Goal: Navigation & Orientation: Find specific page/section

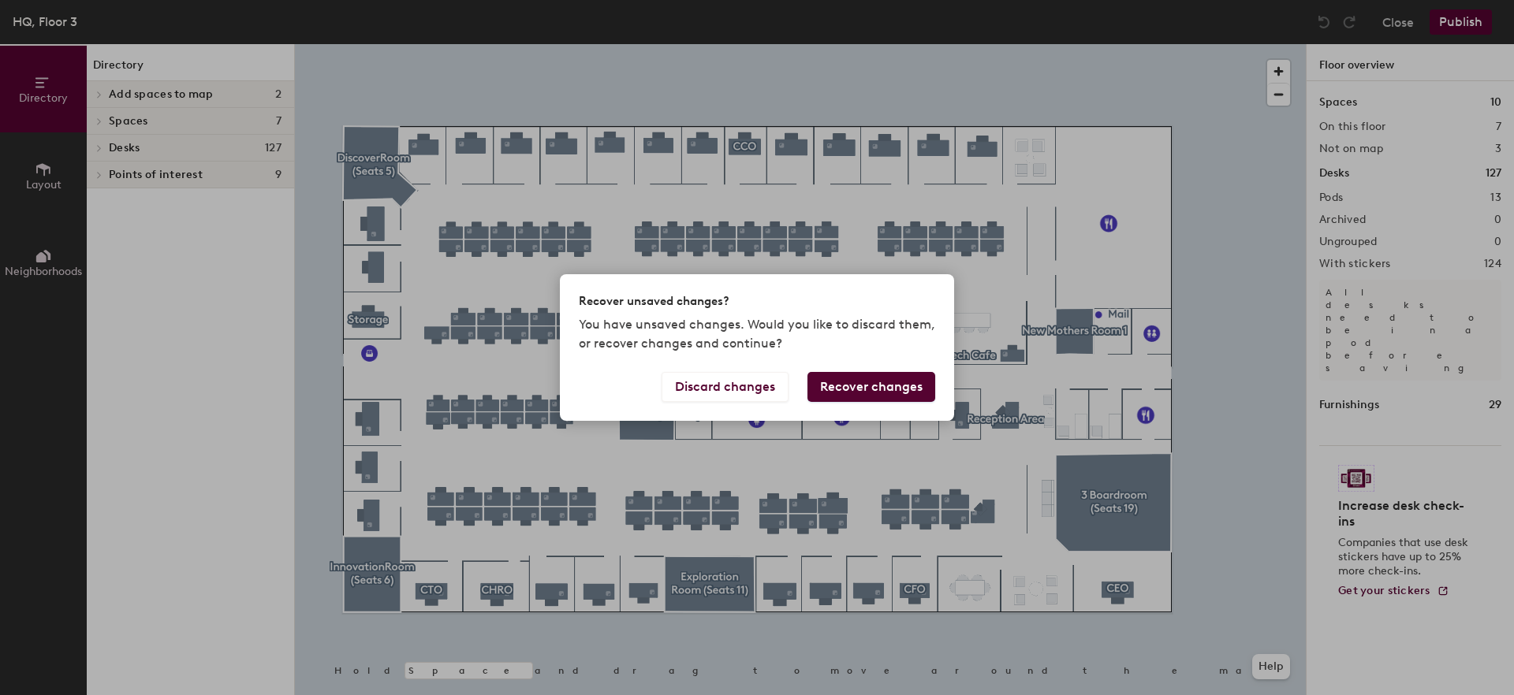
click at [886, 386] on button "Recover changes" at bounding box center [871, 387] width 128 height 30
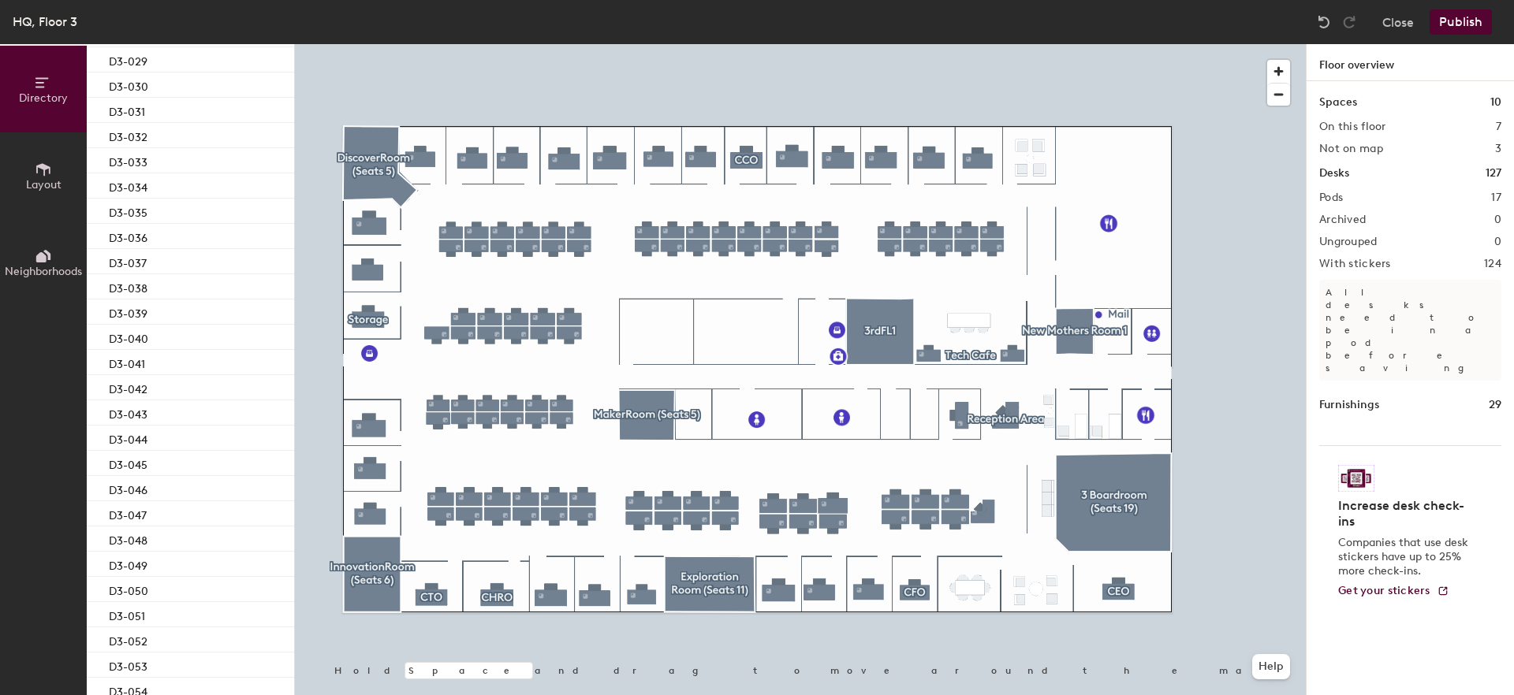
scroll to position [308, 0]
click at [1396, 30] on button "Close" at bounding box center [1398, 21] width 32 height 25
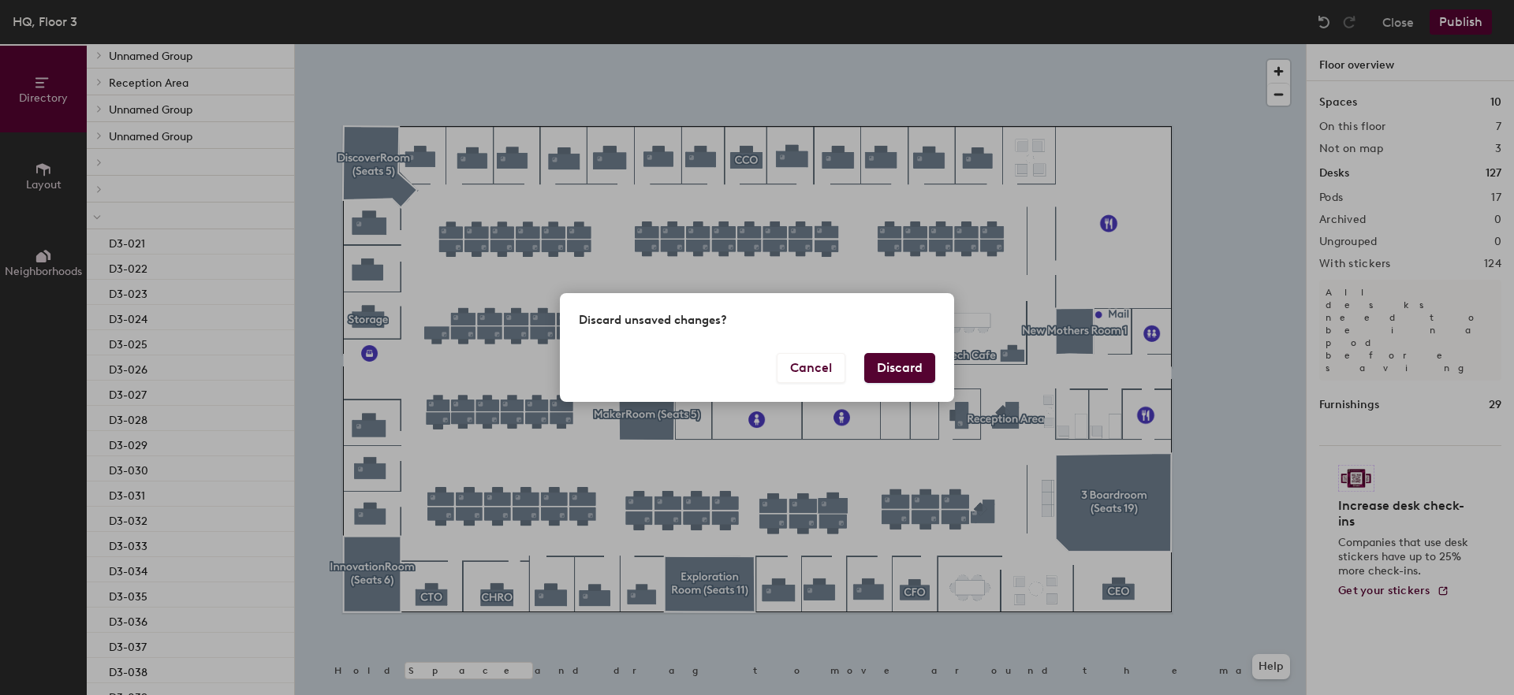
click at [888, 367] on button "Discard" at bounding box center [899, 368] width 71 height 30
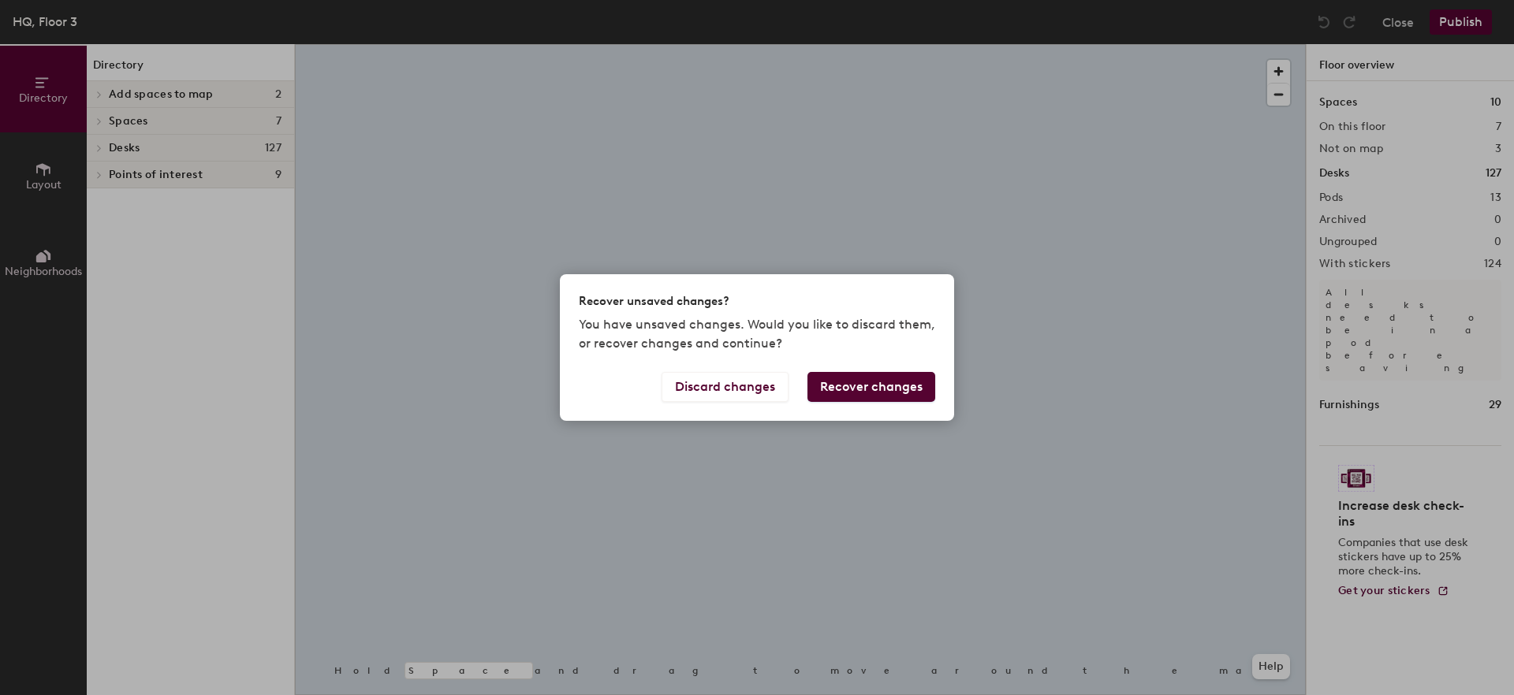
click at [1384, 24] on div "Recover unsaved changes? You have unsaved changes. Would you like to discard th…" at bounding box center [757, 347] width 1514 height 695
click at [721, 390] on button "Discard changes" at bounding box center [725, 387] width 127 height 30
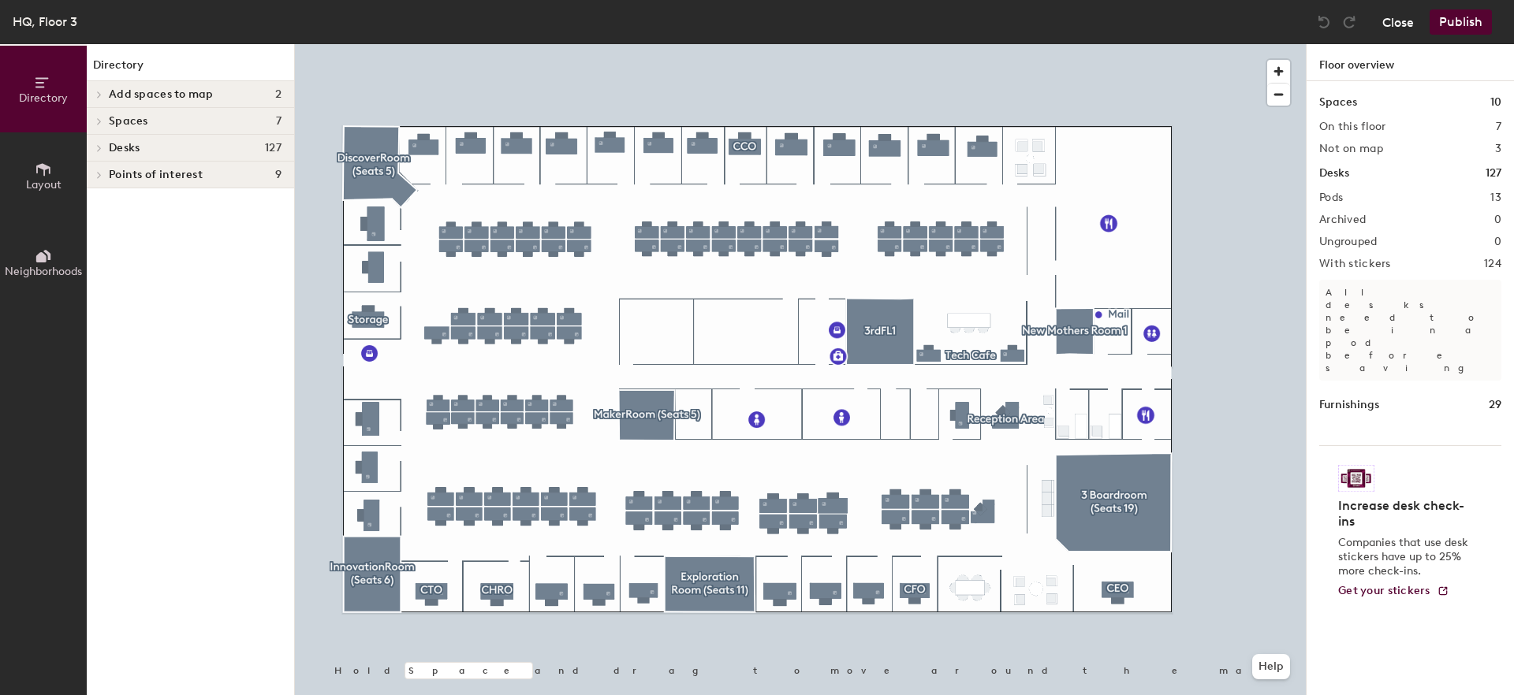
click at [1400, 27] on button "Close" at bounding box center [1398, 21] width 32 height 25
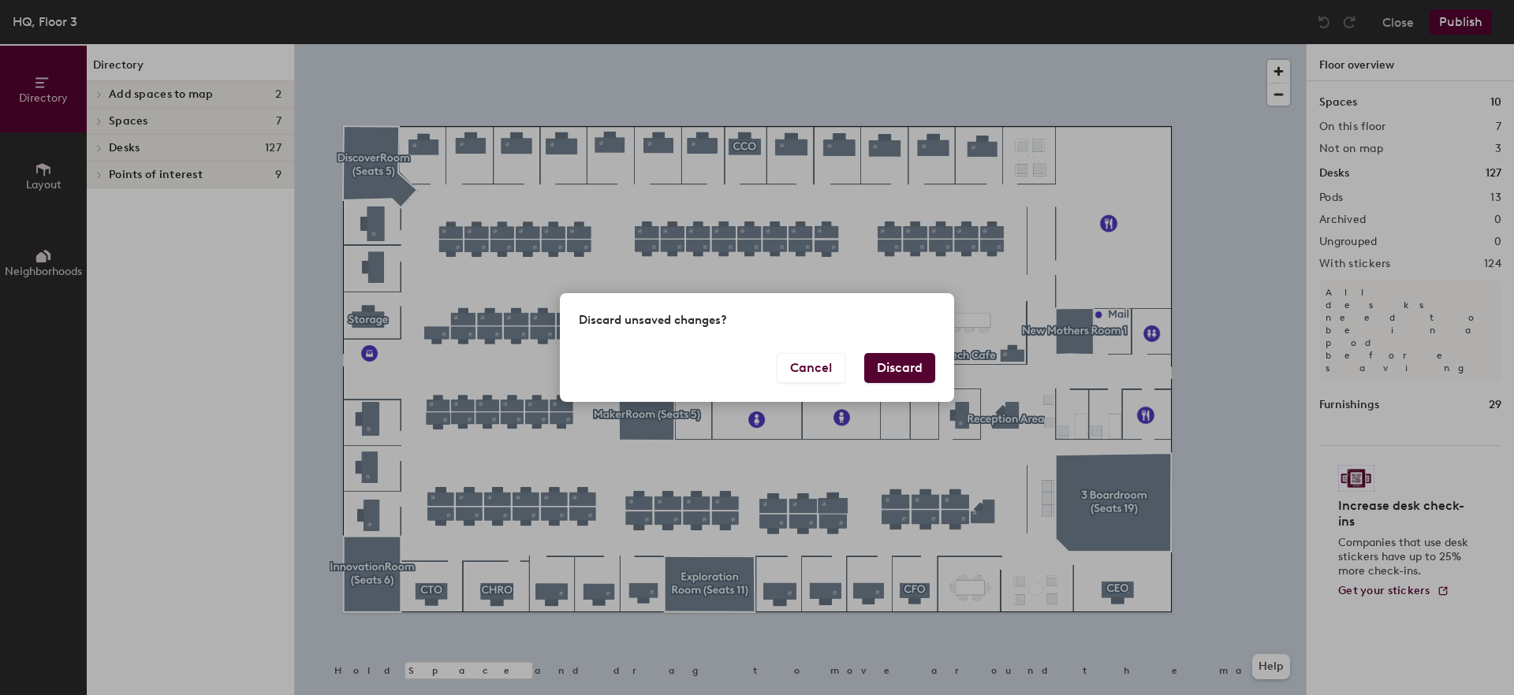
click at [877, 378] on button "Discard" at bounding box center [899, 368] width 71 height 30
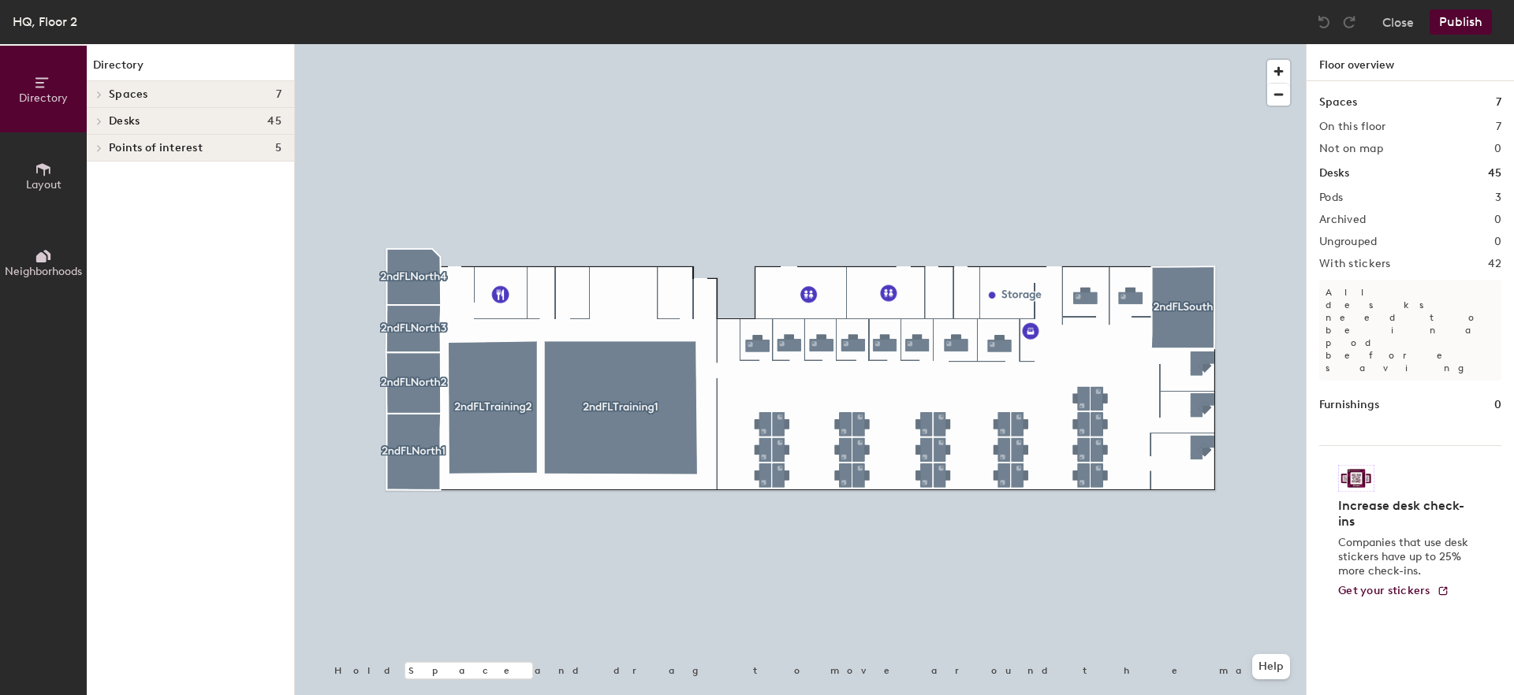
click at [123, 121] on span "Desks" at bounding box center [124, 121] width 31 height 13
click at [122, 154] on div at bounding box center [190, 148] width 207 height 27
click at [128, 181] on div at bounding box center [190, 175] width 207 height 27
click at [102, 147] on icon at bounding box center [99, 148] width 6 height 8
click at [108, 252] on div at bounding box center [190, 250] width 207 height 27
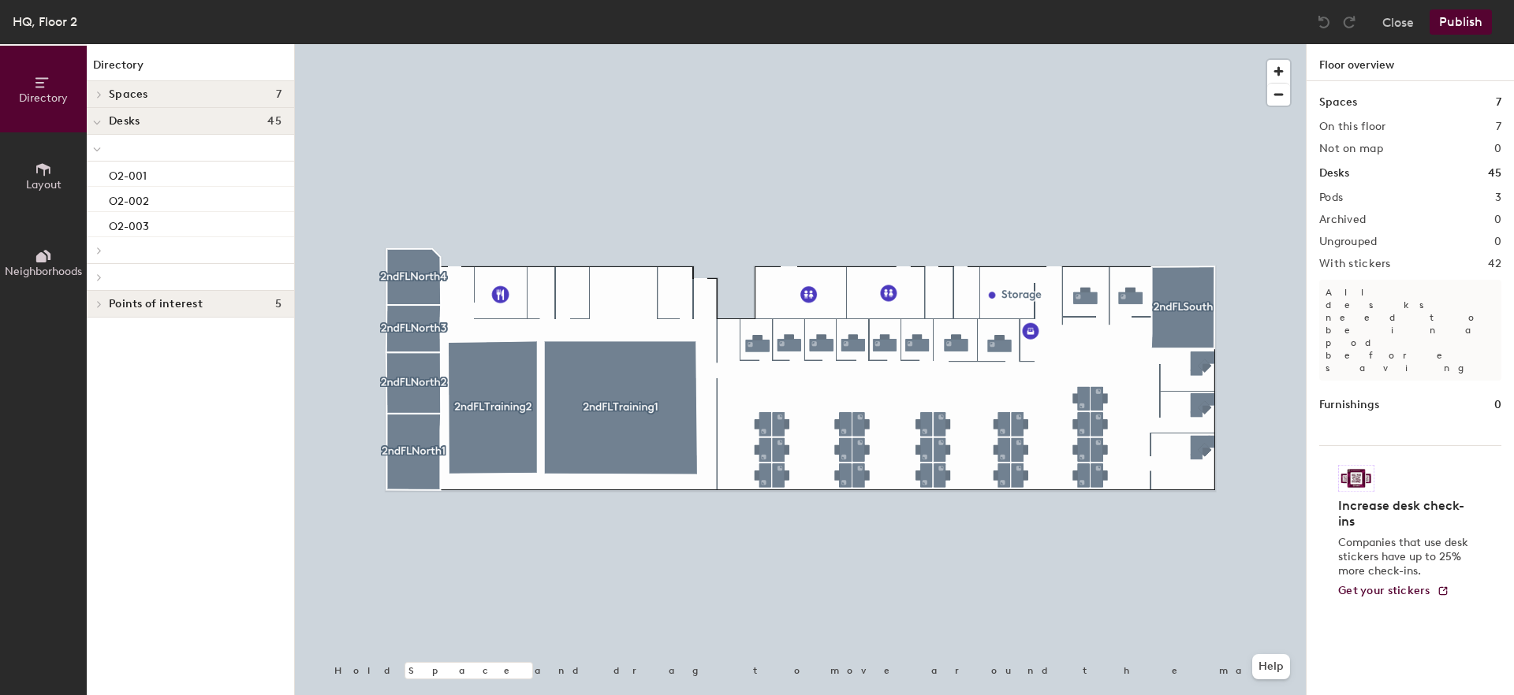
click at [99, 252] on icon at bounding box center [99, 251] width 6 height 8
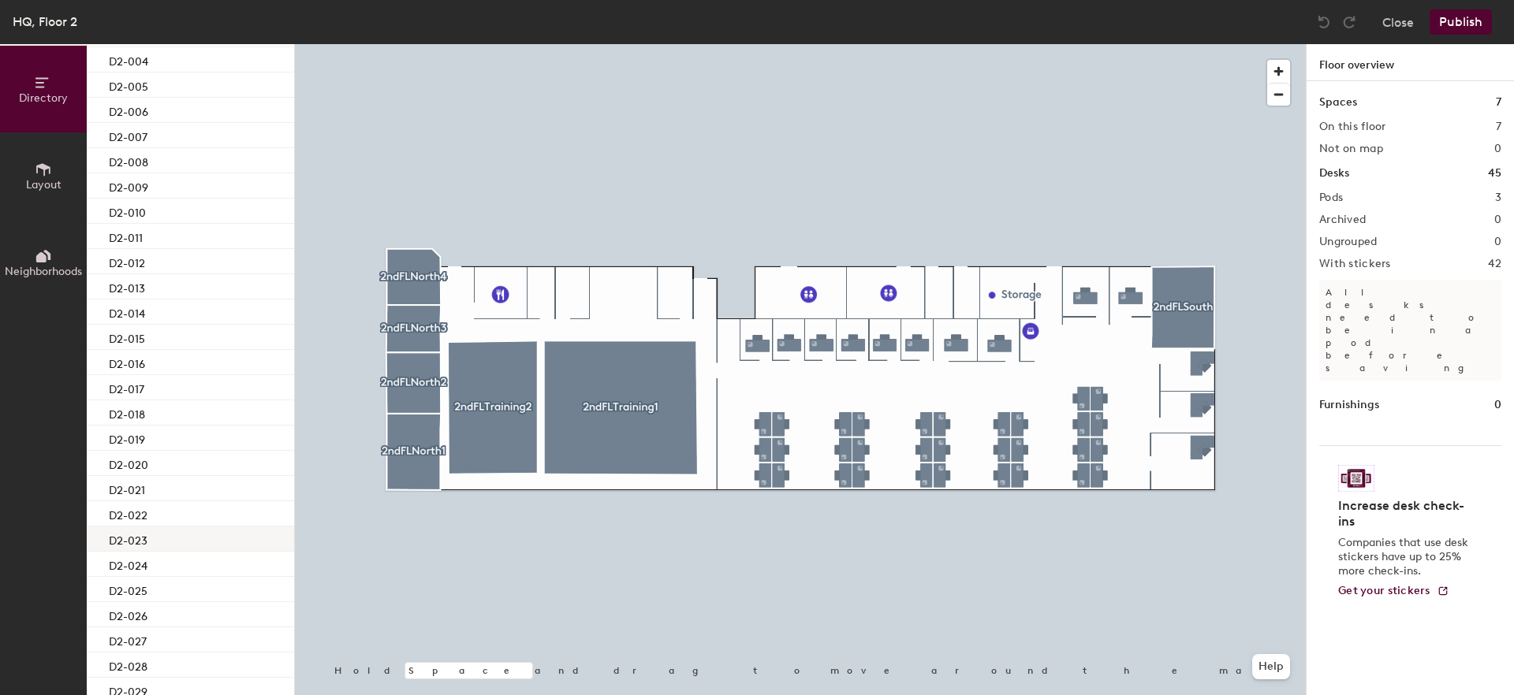
scroll to position [442, 0]
click at [96, 645] on icon at bounding box center [99, 643] width 6 height 8
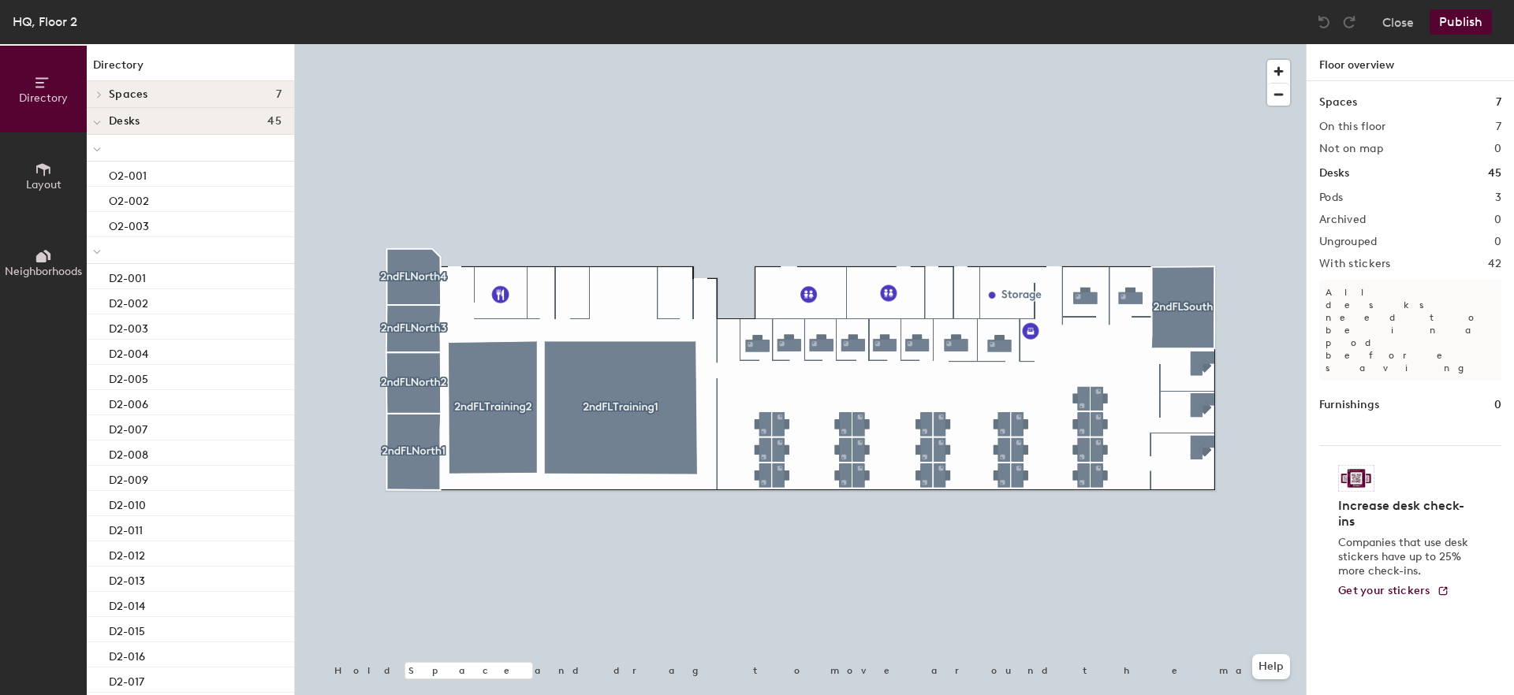
click at [1381, 26] on div "Close Publish" at bounding box center [1406, 21] width 190 height 25
click at [1403, 27] on button "Close" at bounding box center [1398, 21] width 32 height 25
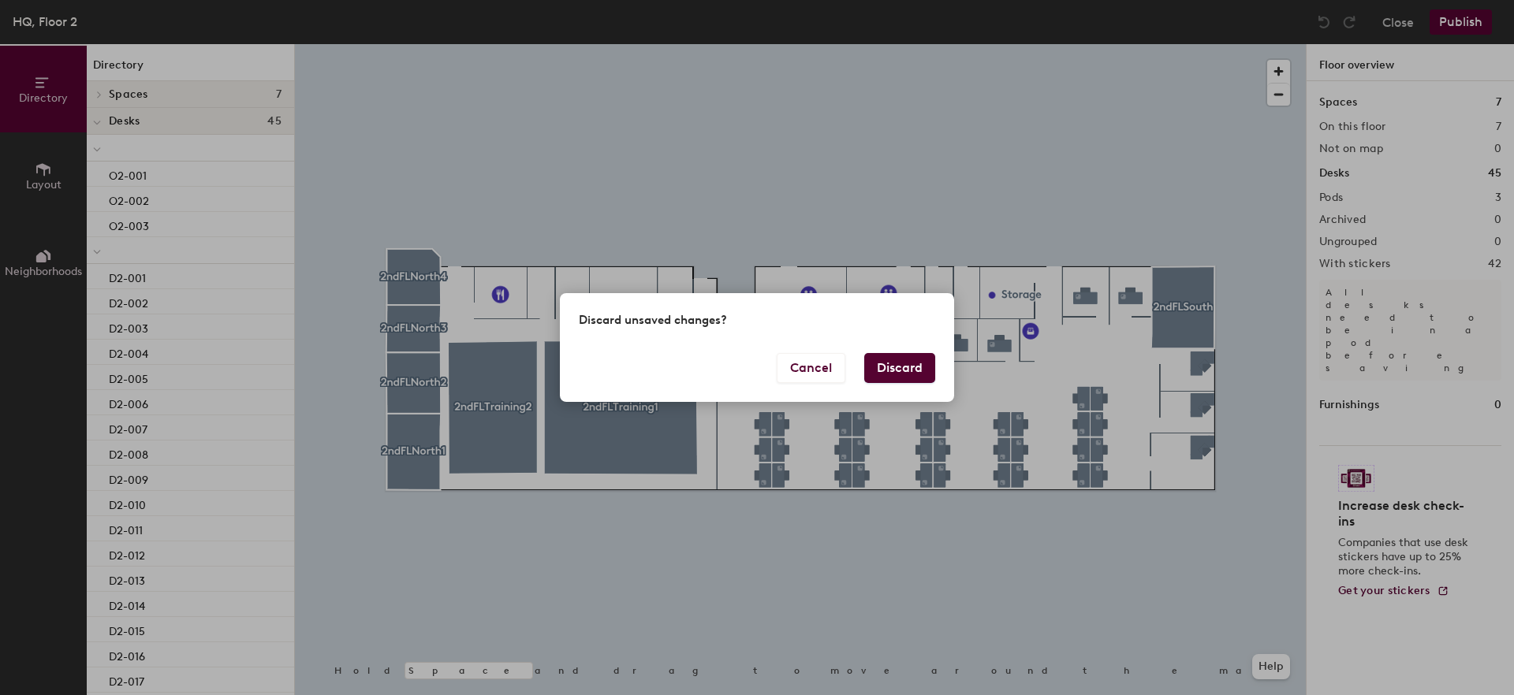
click at [900, 374] on button "Discard" at bounding box center [899, 368] width 71 height 30
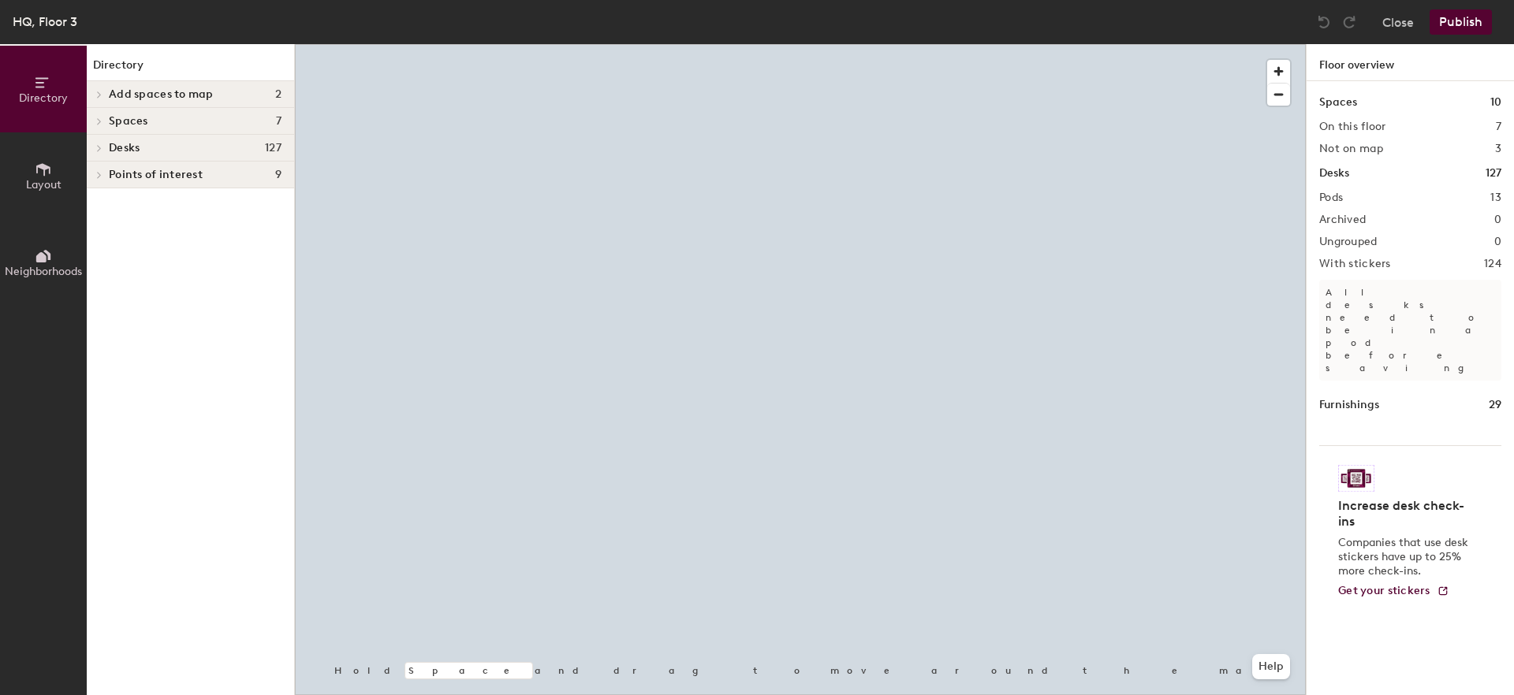
click at [99, 149] on icon at bounding box center [99, 148] width 3 height 6
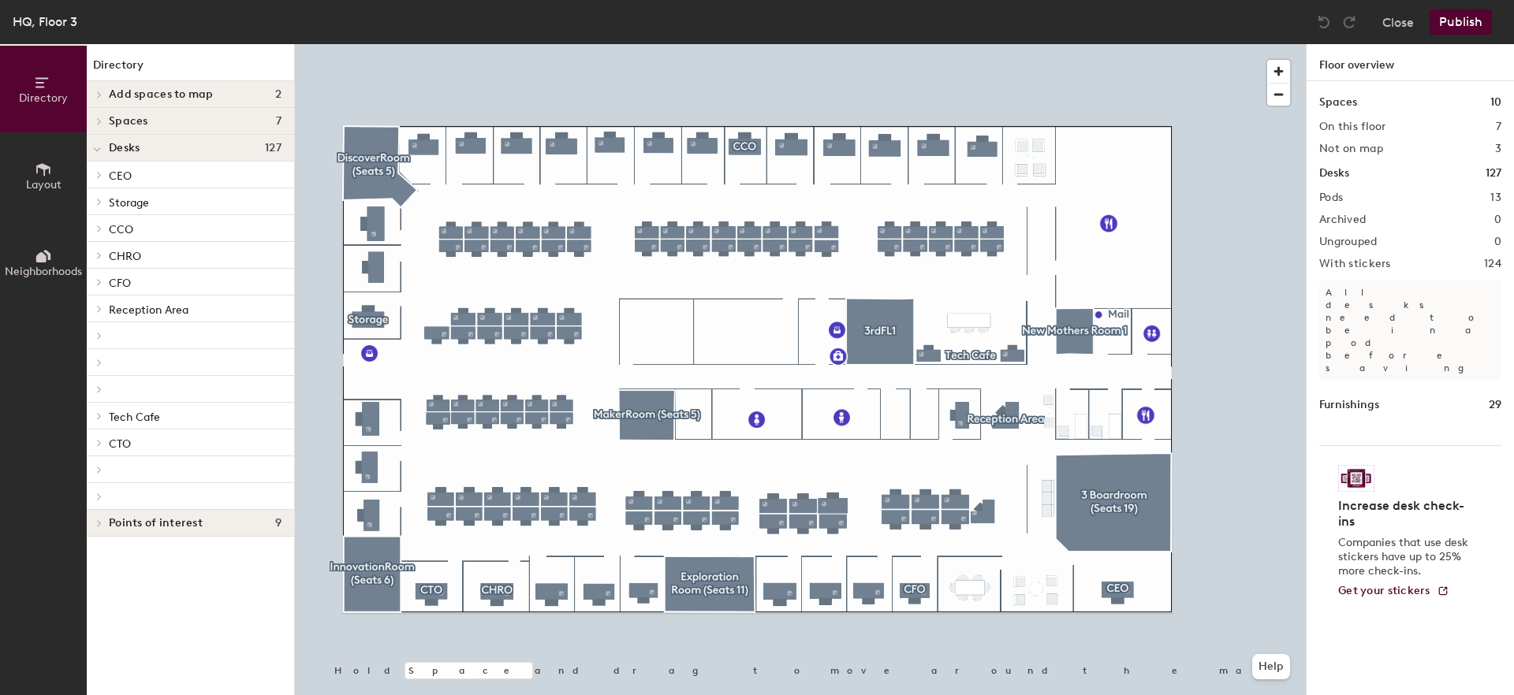
click at [101, 446] on icon at bounding box center [99, 443] width 6 height 8
click at [101, 446] on div at bounding box center [97, 443] width 21 height 26
click at [100, 446] on icon at bounding box center [99, 443] width 6 height 8
click at [99, 234] on div at bounding box center [97, 228] width 21 height 26
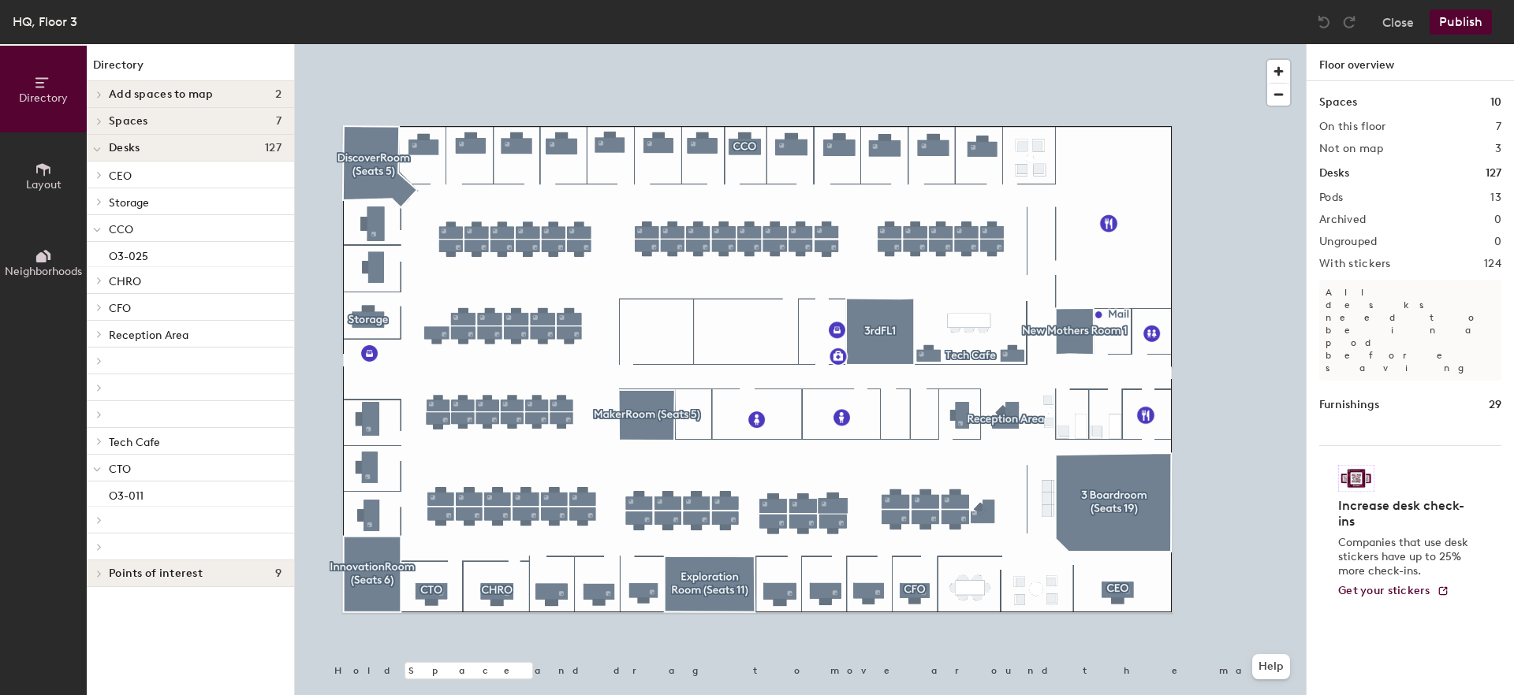
click at [95, 284] on span at bounding box center [97, 281] width 13 height 8
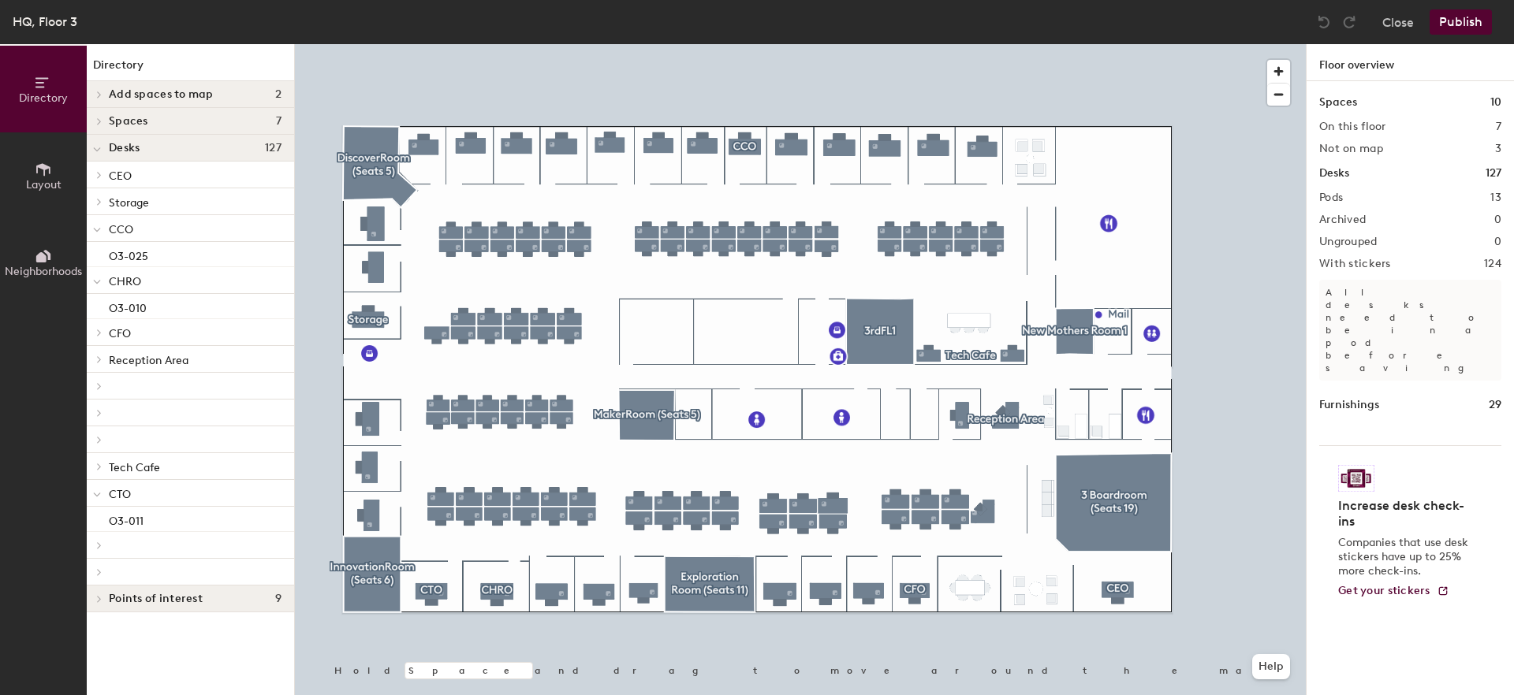
click at [99, 360] on icon at bounding box center [99, 359] width 3 height 6
click at [102, 337] on div at bounding box center [97, 332] width 21 height 26
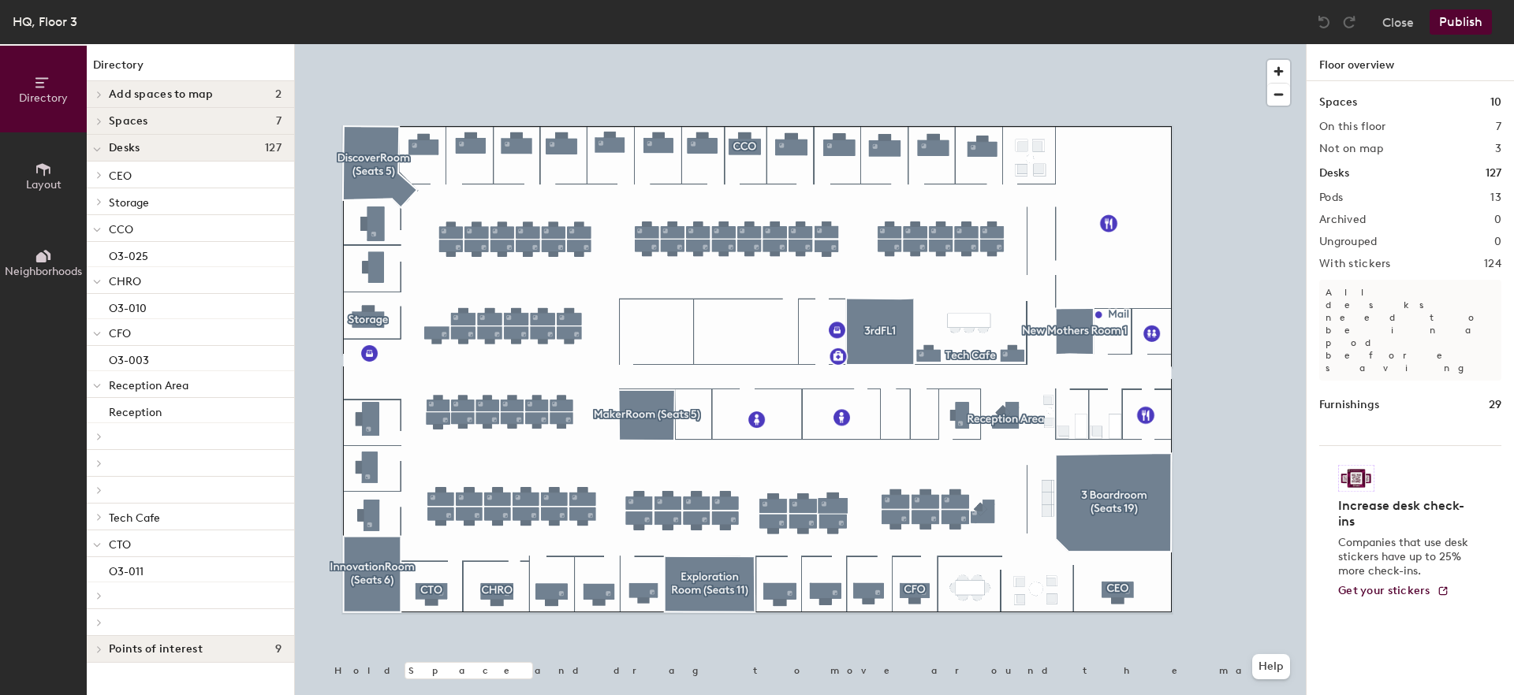
click at [99, 206] on div at bounding box center [97, 201] width 21 height 26
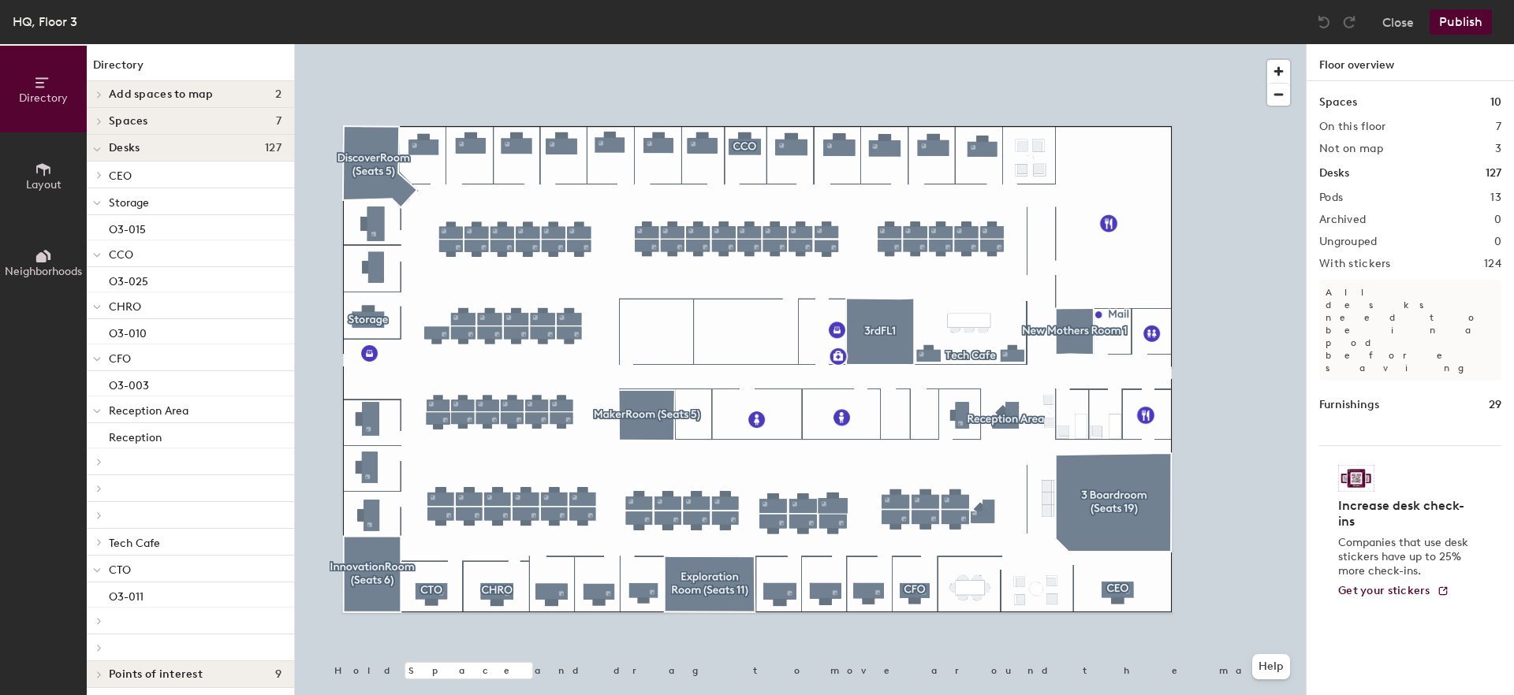
click at [99, 173] on icon at bounding box center [99, 175] width 3 height 6
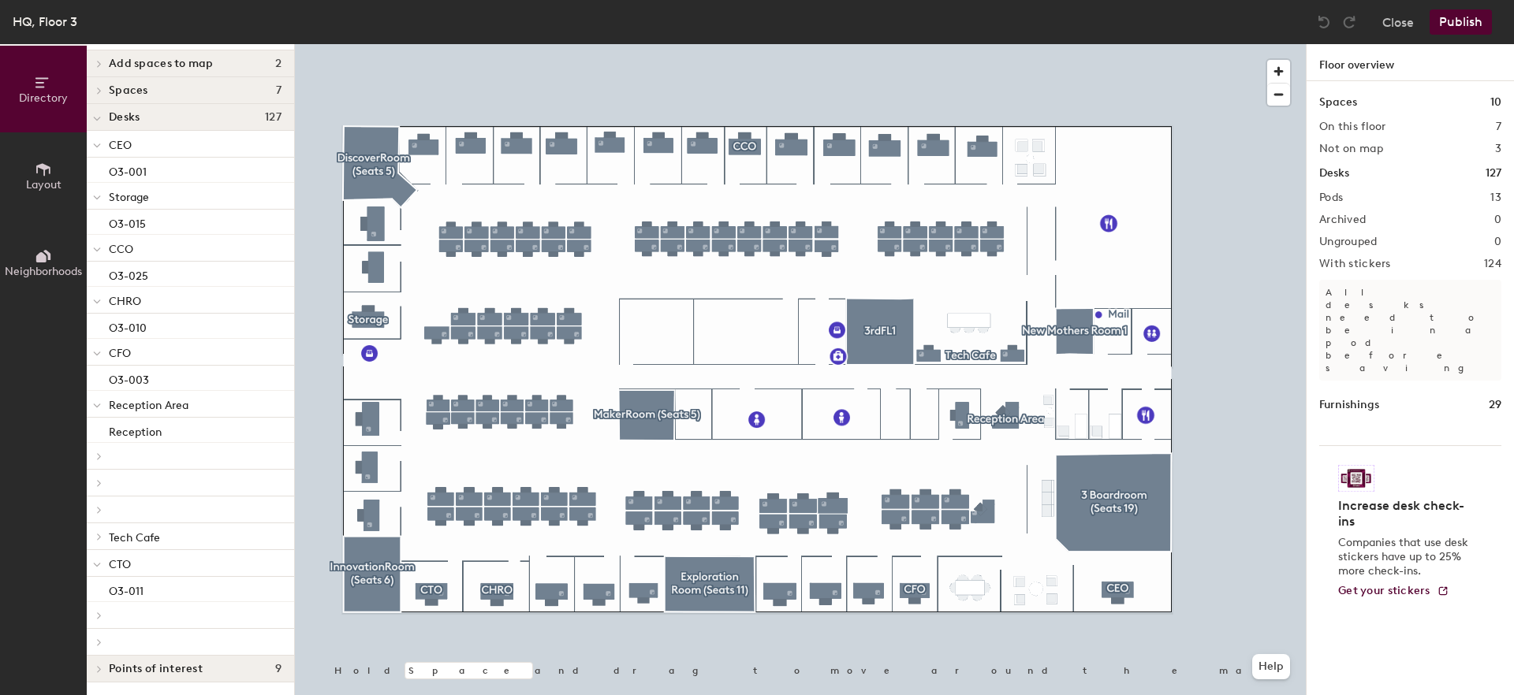
click at [106, 453] on div at bounding box center [98, 457] width 17 height 8
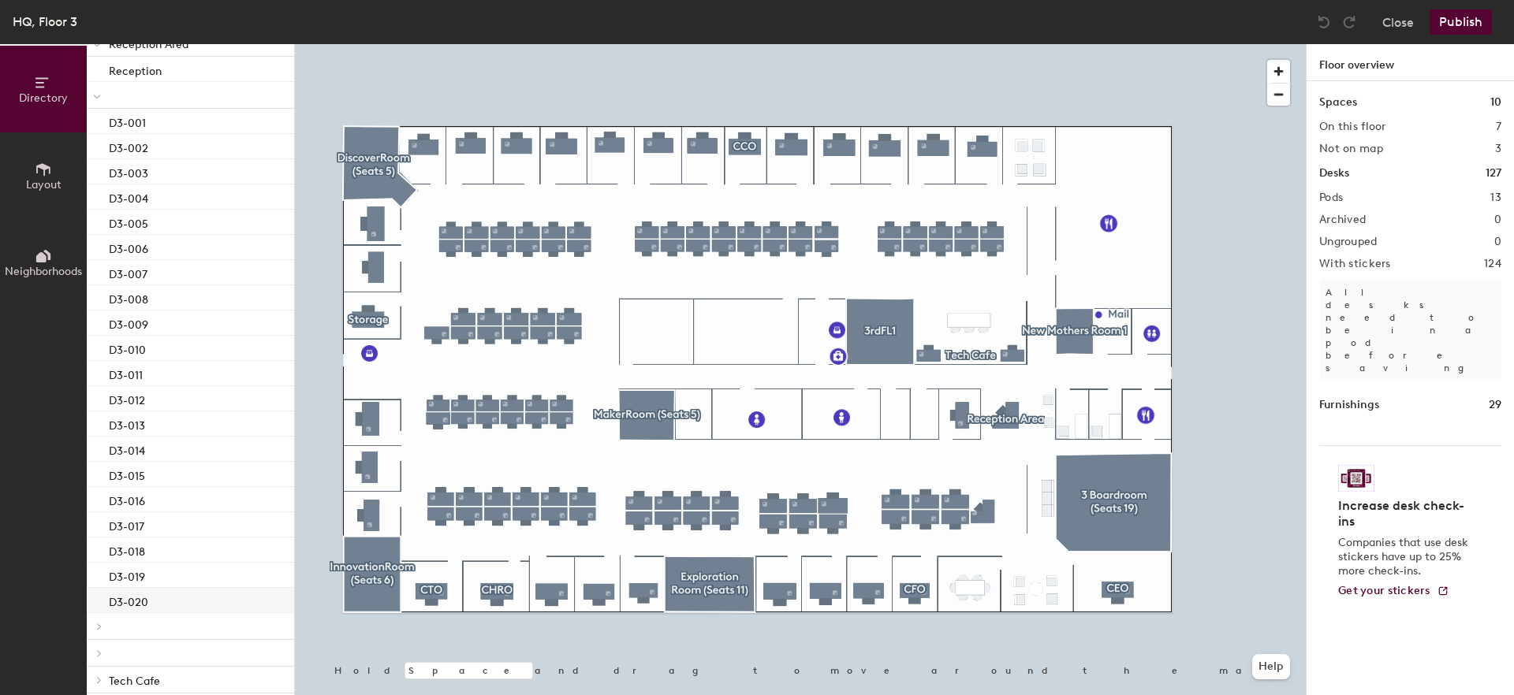
scroll to position [535, 0]
click at [90, 480] on div at bounding box center [98, 483] width 17 height 8
click at [103, 509] on span at bounding box center [97, 510] width 13 height 8
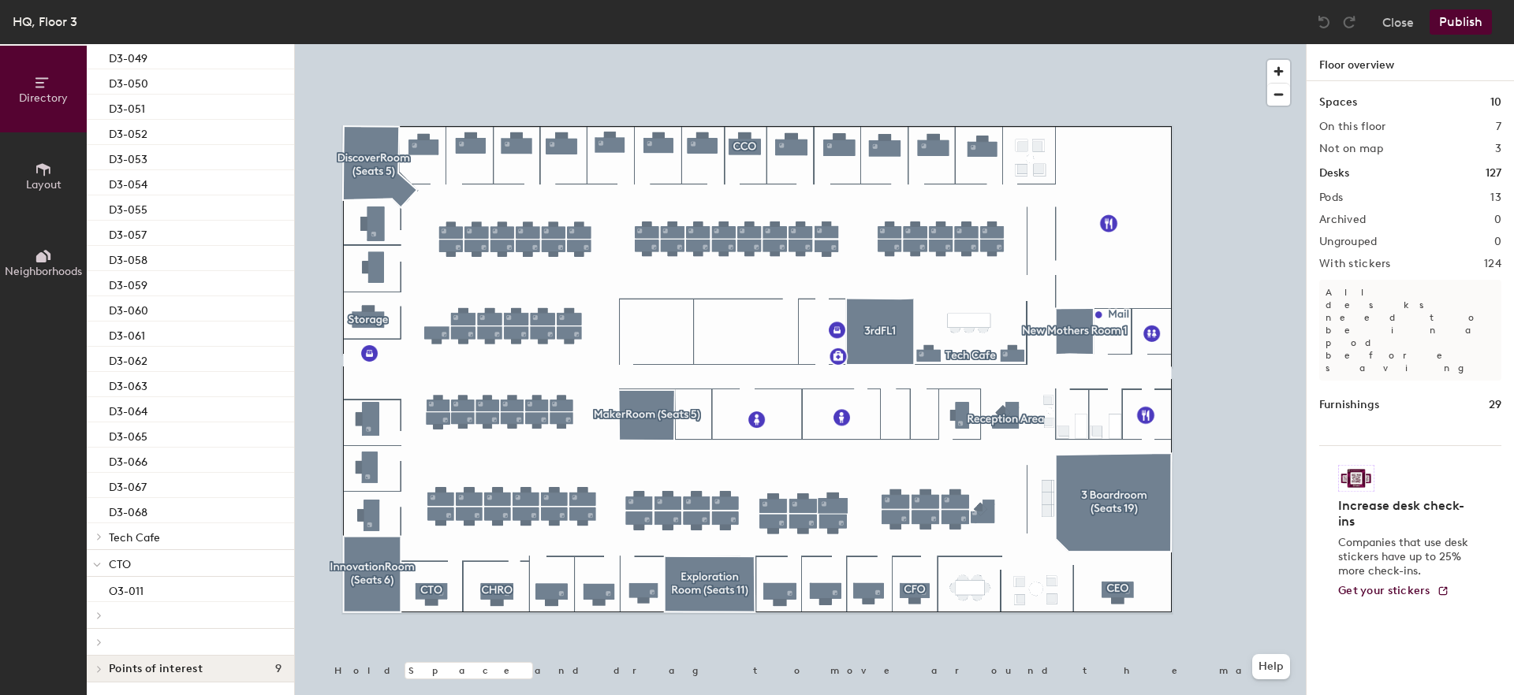
click at [96, 561] on span at bounding box center [97, 564] width 8 height 13
click at [99, 591] on icon at bounding box center [99, 589] width 6 height 8
click at [97, 542] on div at bounding box center [97, 537] width 21 height 26
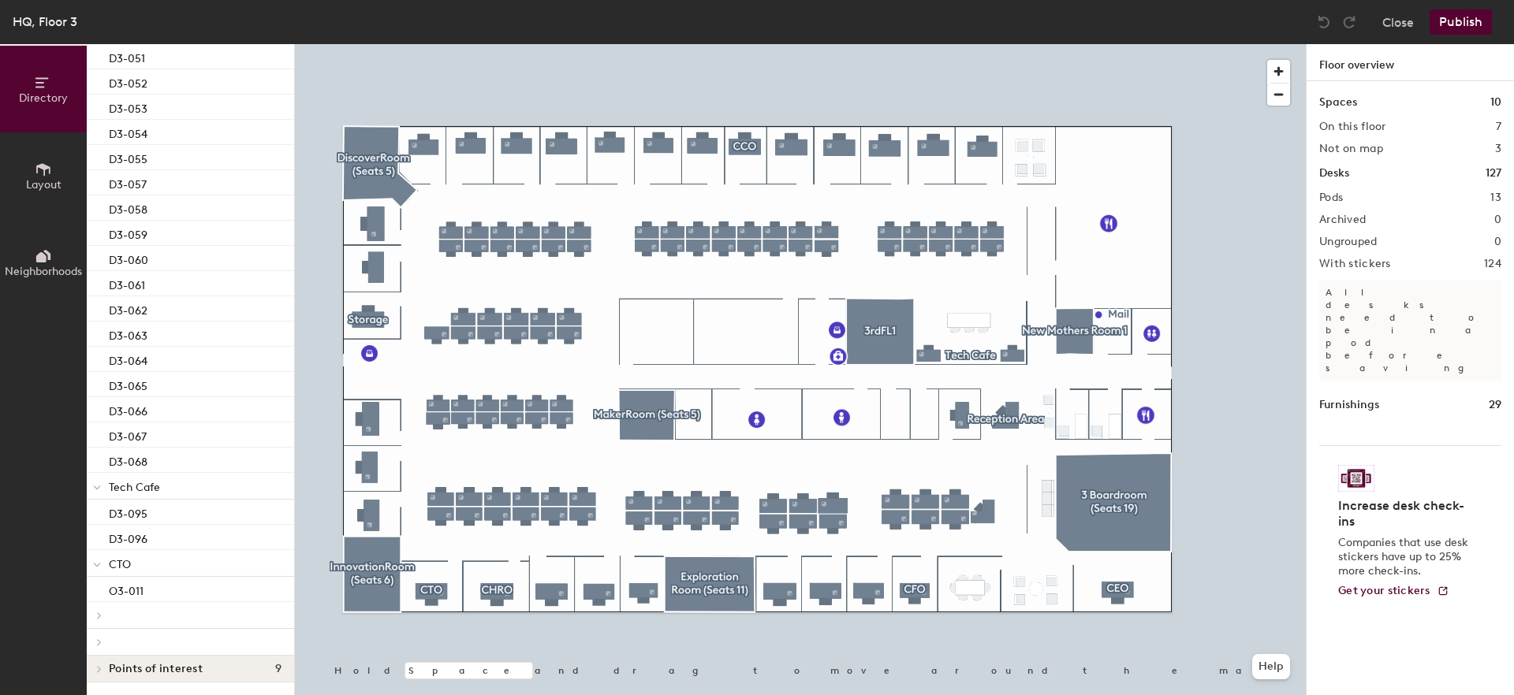
click at [101, 609] on div at bounding box center [97, 615] width 21 height 26
click at [99, 642] on icon at bounding box center [99, 643] width 6 height 8
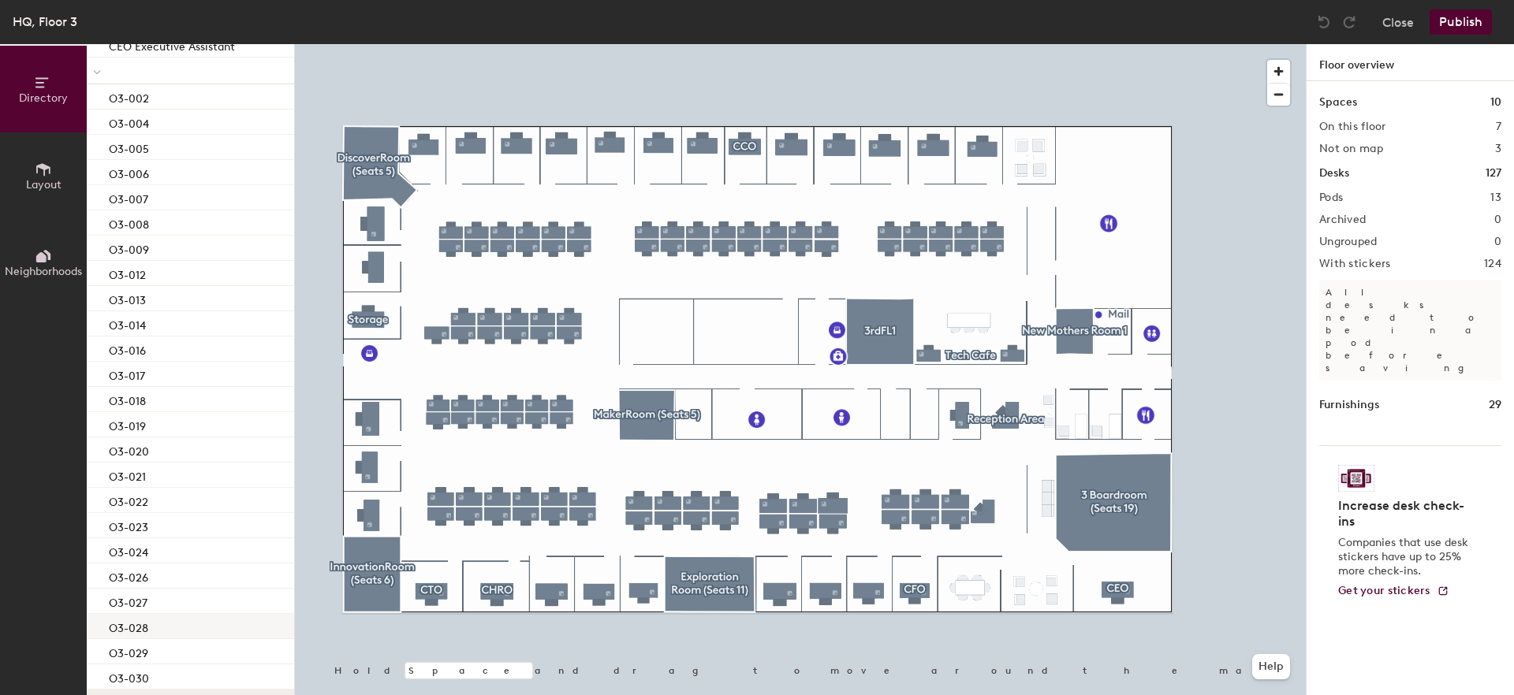
scroll to position [3059, 0]
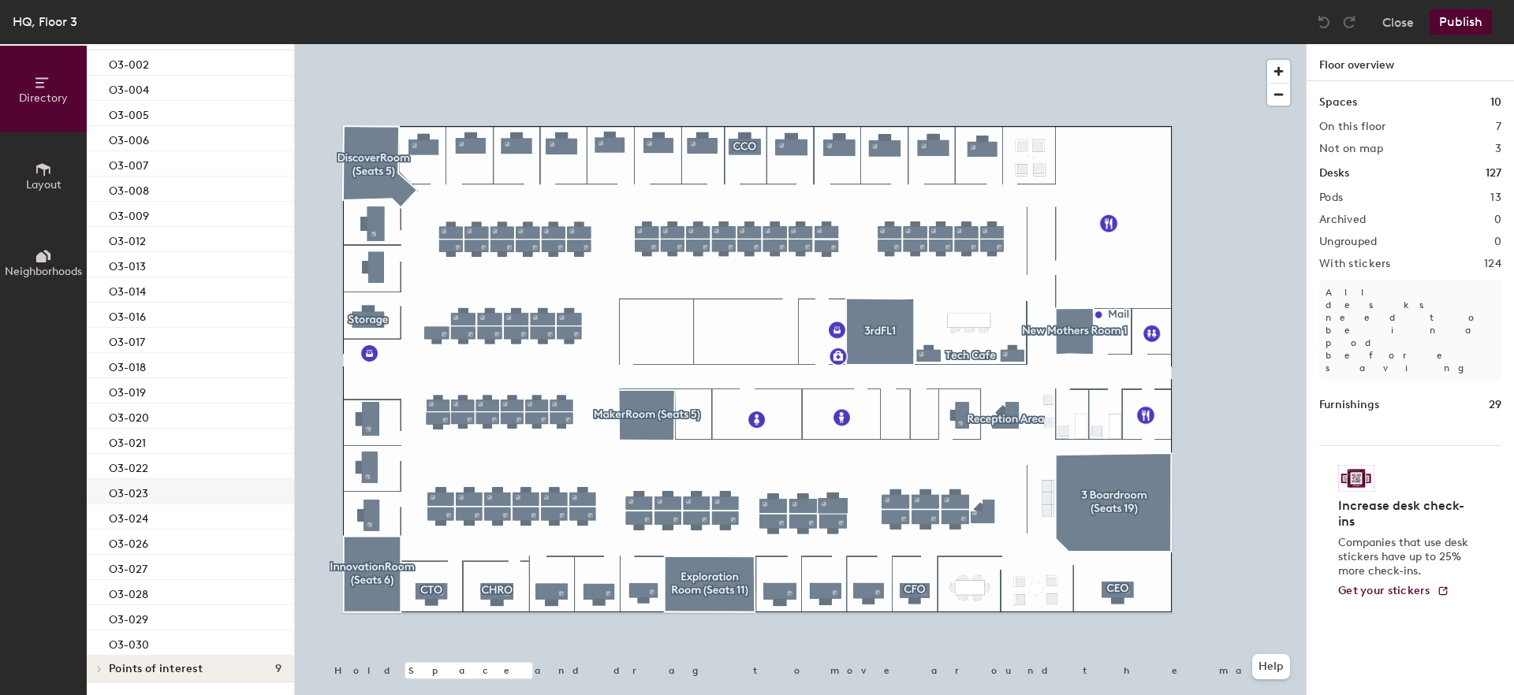
click at [160, 492] on div "O3-023" at bounding box center [190, 491] width 207 height 25
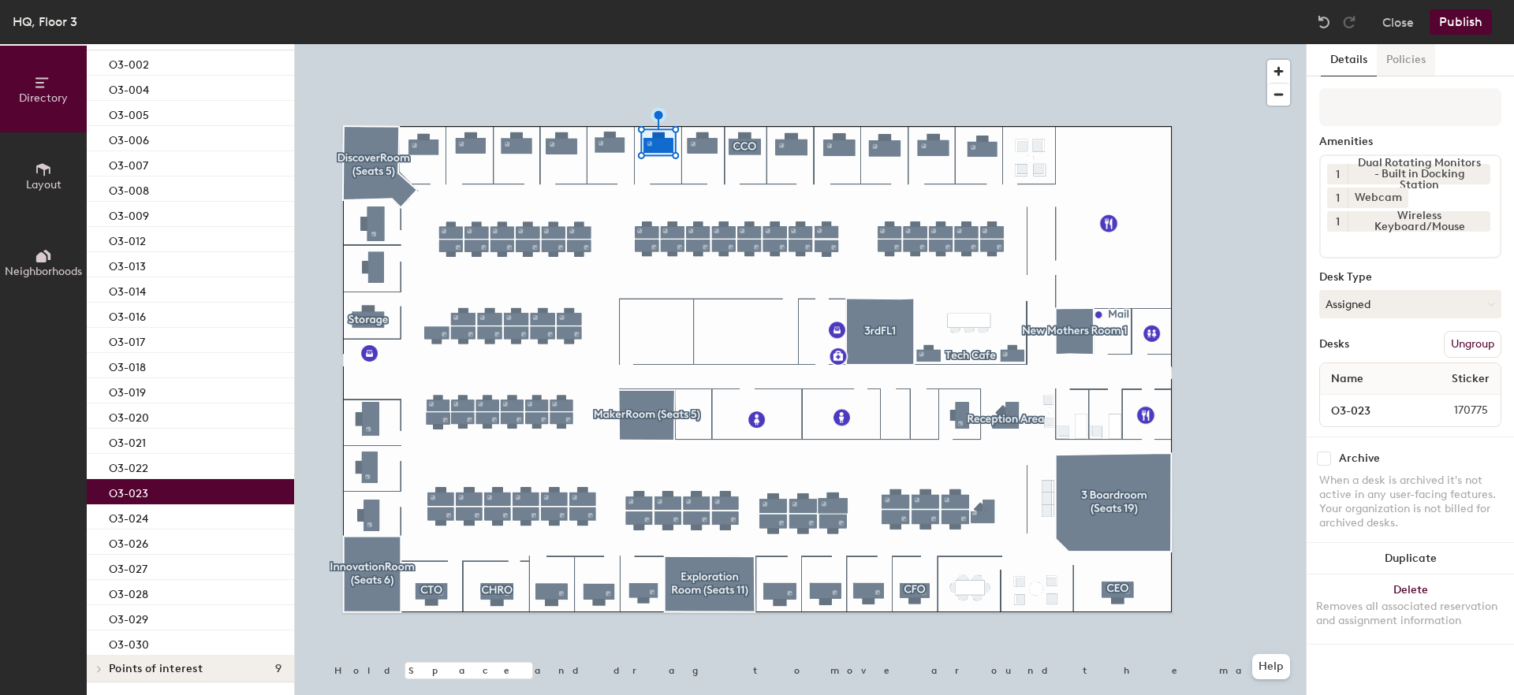
click at [1404, 53] on button "Policies" at bounding box center [1406, 60] width 58 height 32
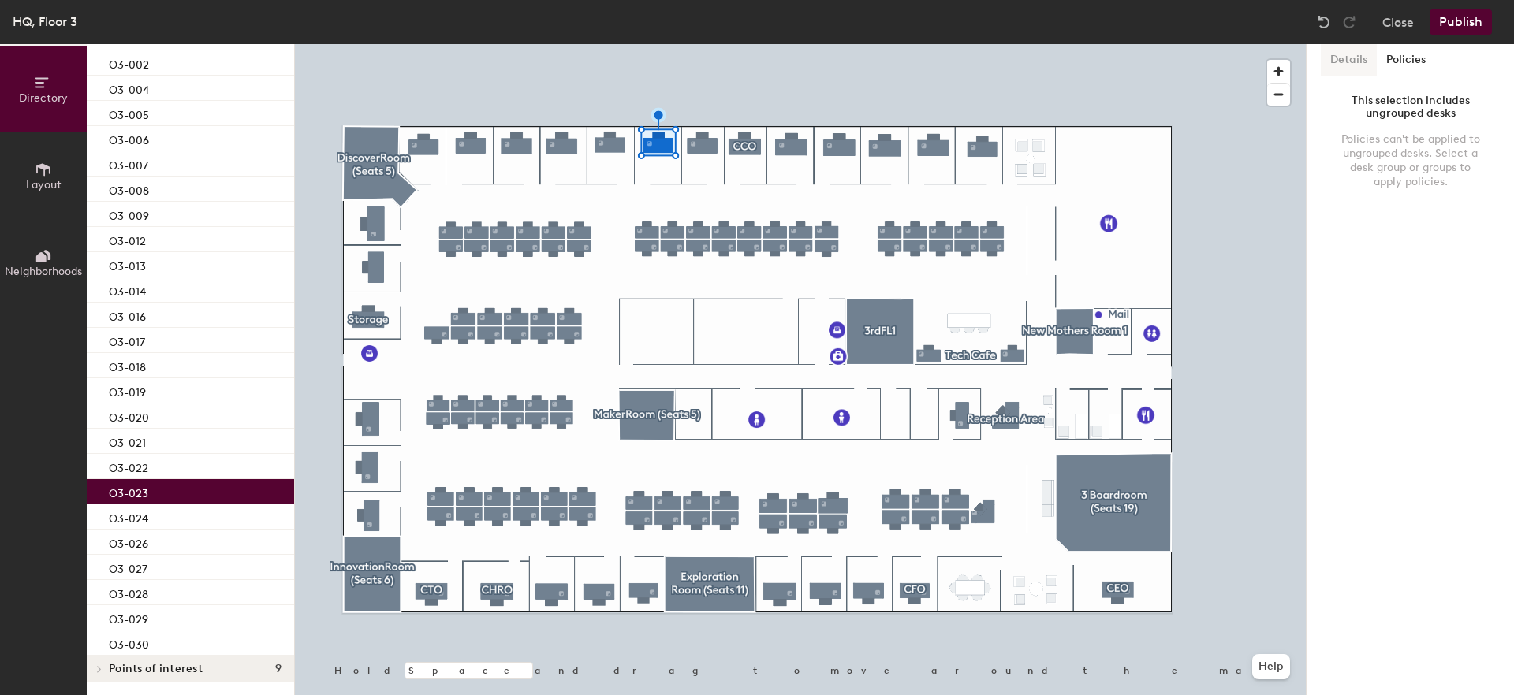
click at [1353, 56] on button "Details" at bounding box center [1349, 60] width 56 height 32
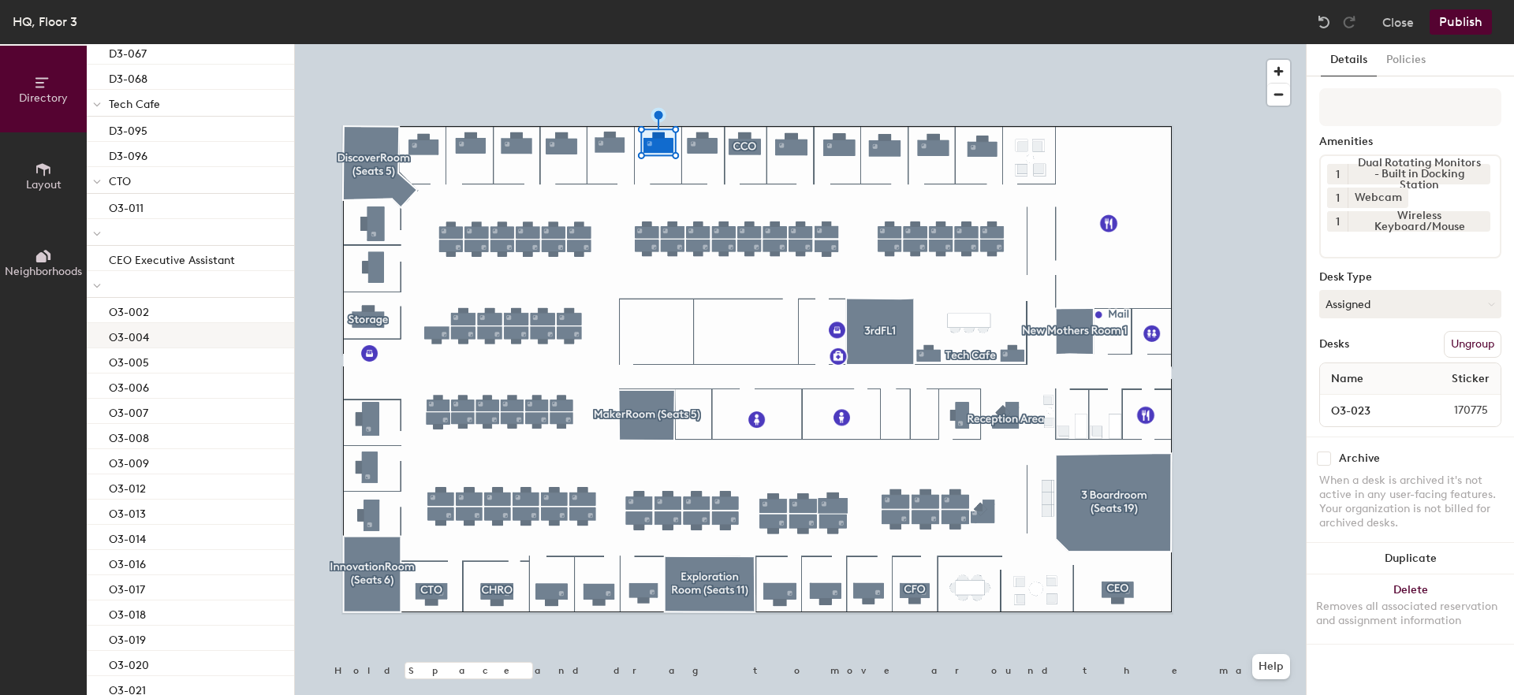
scroll to position [2802, 0]
click at [147, 296] on div at bounding box center [190, 293] width 207 height 27
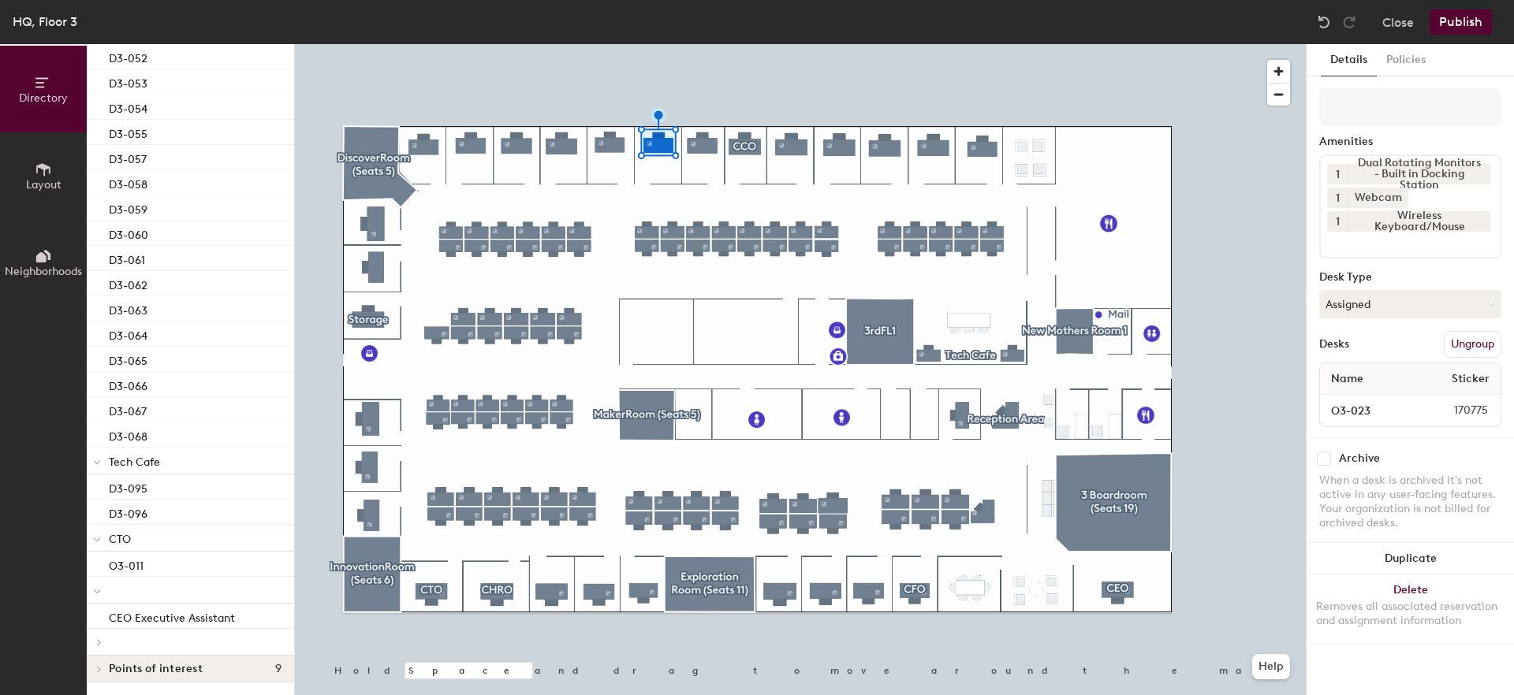
drag, startPoint x: 184, startPoint y: 669, endPoint x: 174, endPoint y: 671, distance: 9.8
click at [184, 669] on span "Points of interest" at bounding box center [156, 669] width 94 height 13
click at [125, 577] on div at bounding box center [190, 590] width 207 height 27
click at [131, 564] on p "O3-011" at bounding box center [126, 564] width 35 height 18
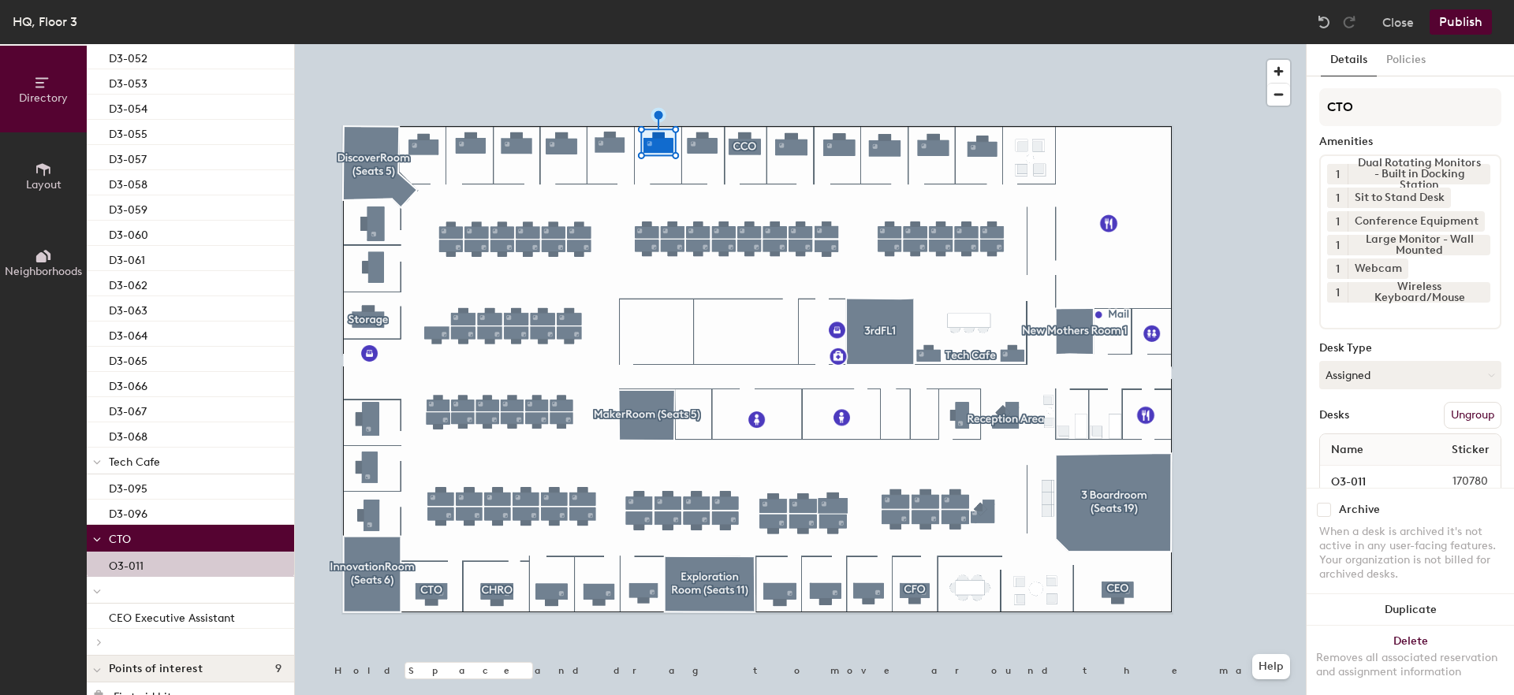
click at [126, 592] on div at bounding box center [190, 590] width 207 height 27
click at [100, 587] on span at bounding box center [97, 591] width 8 height 13
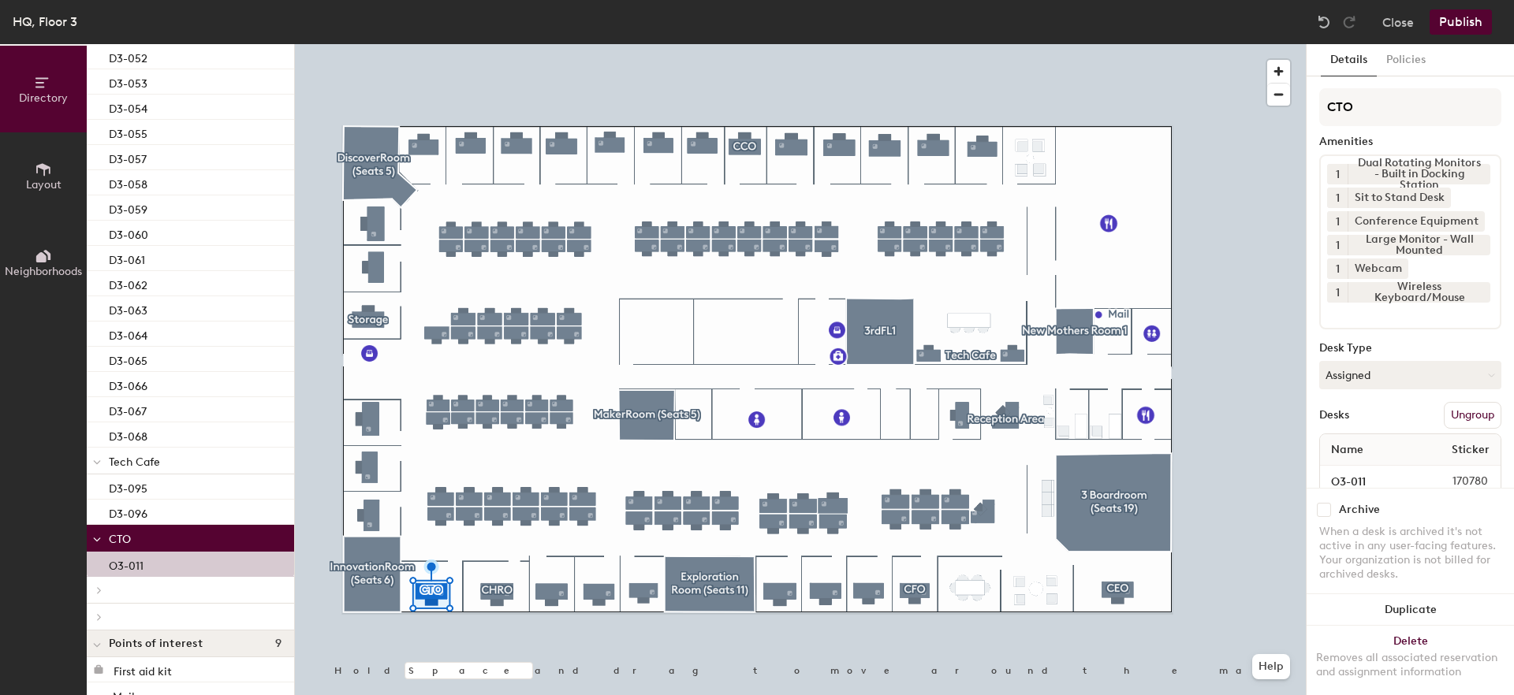
scroll to position [2655, 0]
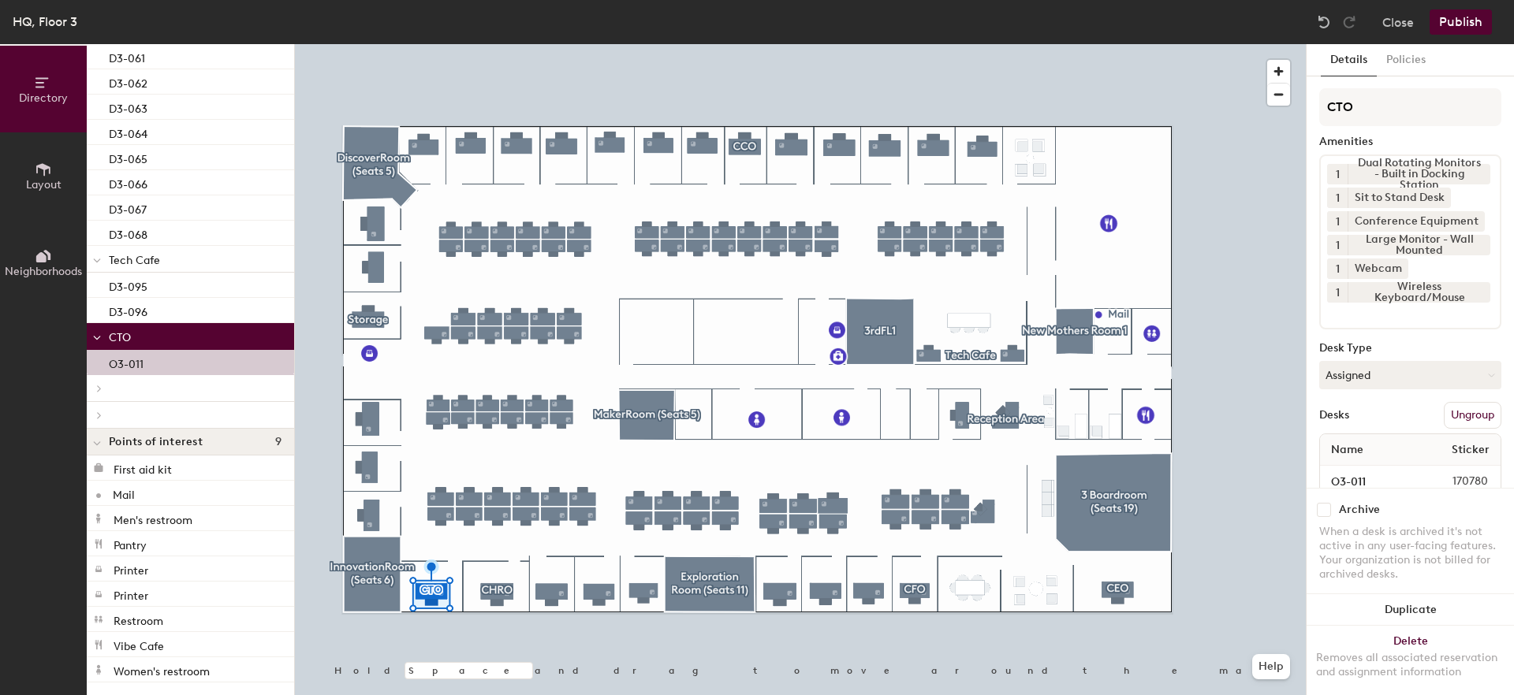
click at [113, 392] on div at bounding box center [190, 388] width 207 height 27
click at [123, 412] on div at bounding box center [190, 415] width 207 height 27
click at [97, 418] on icon at bounding box center [99, 416] width 6 height 8
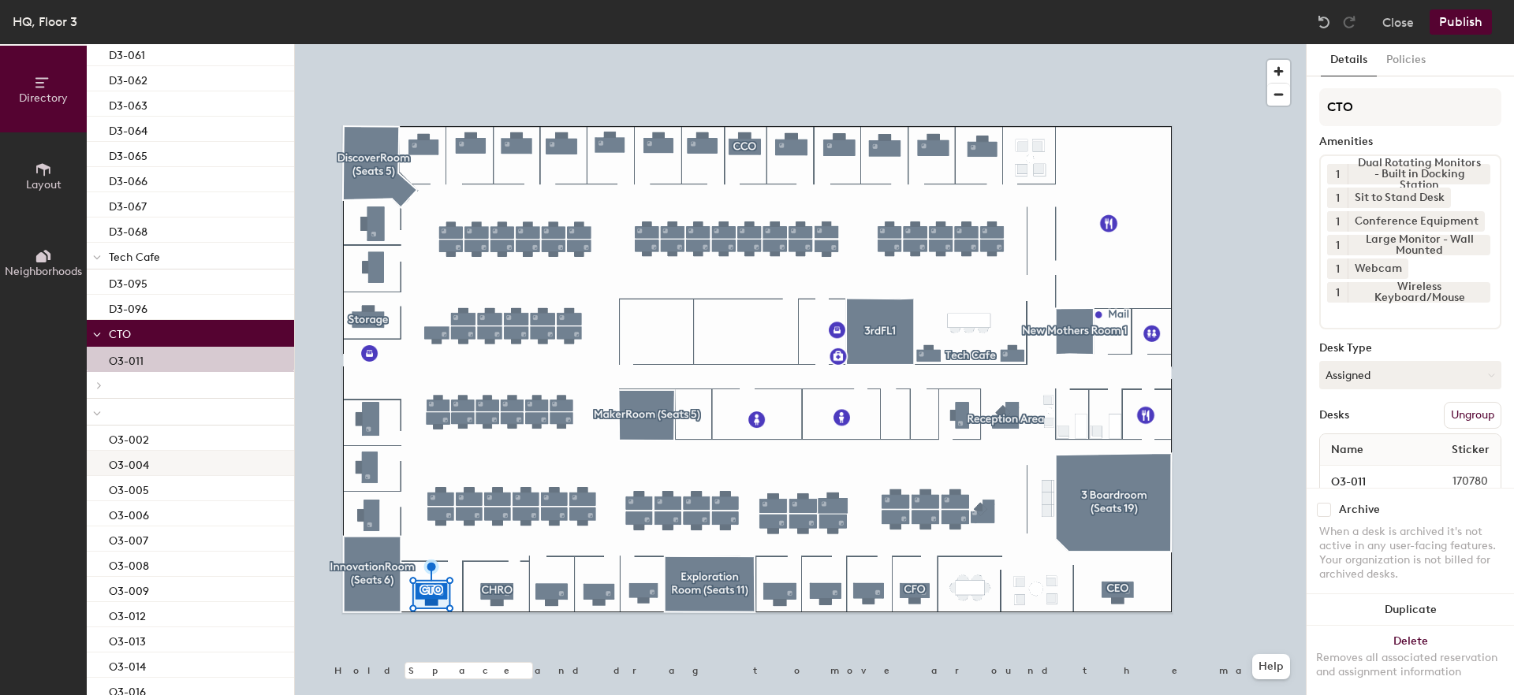
scroll to position [2969, 0]
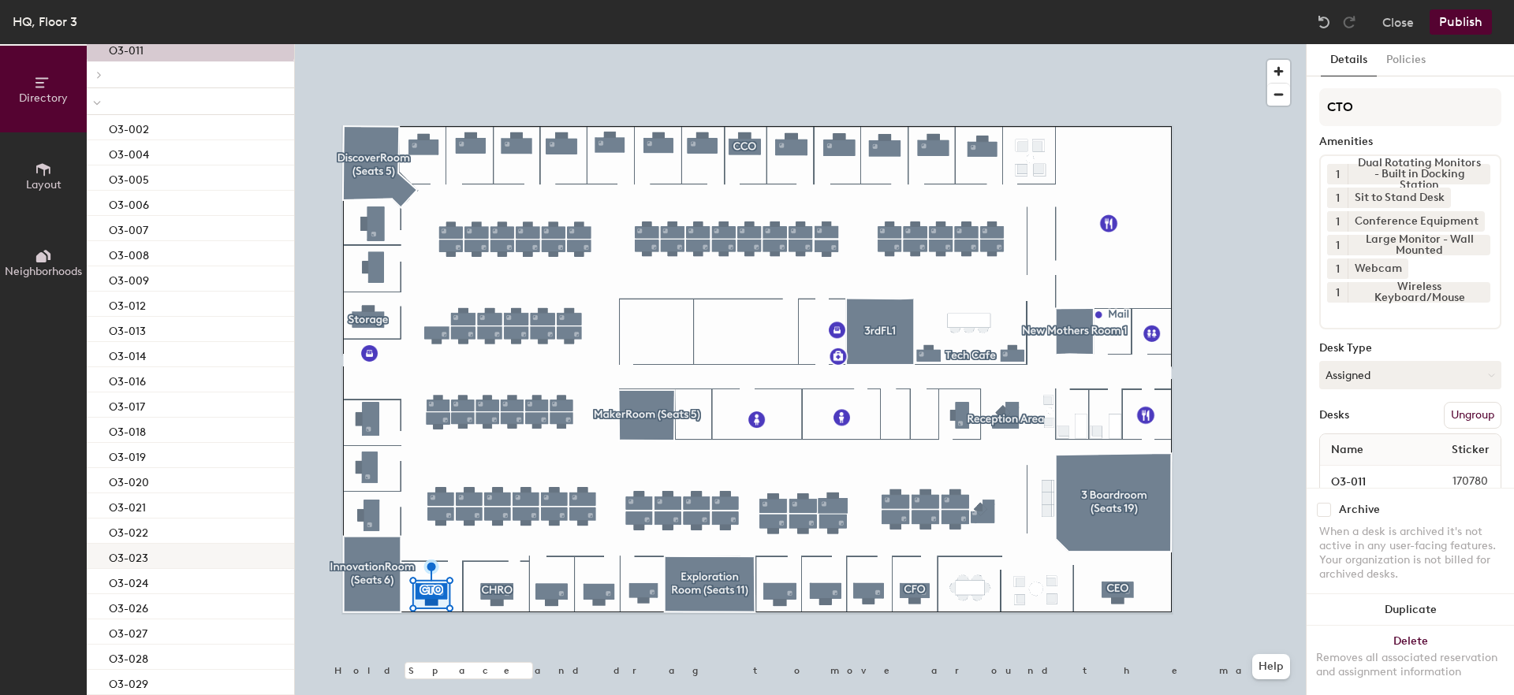
click at [158, 557] on div "O3-023" at bounding box center [190, 556] width 207 height 25
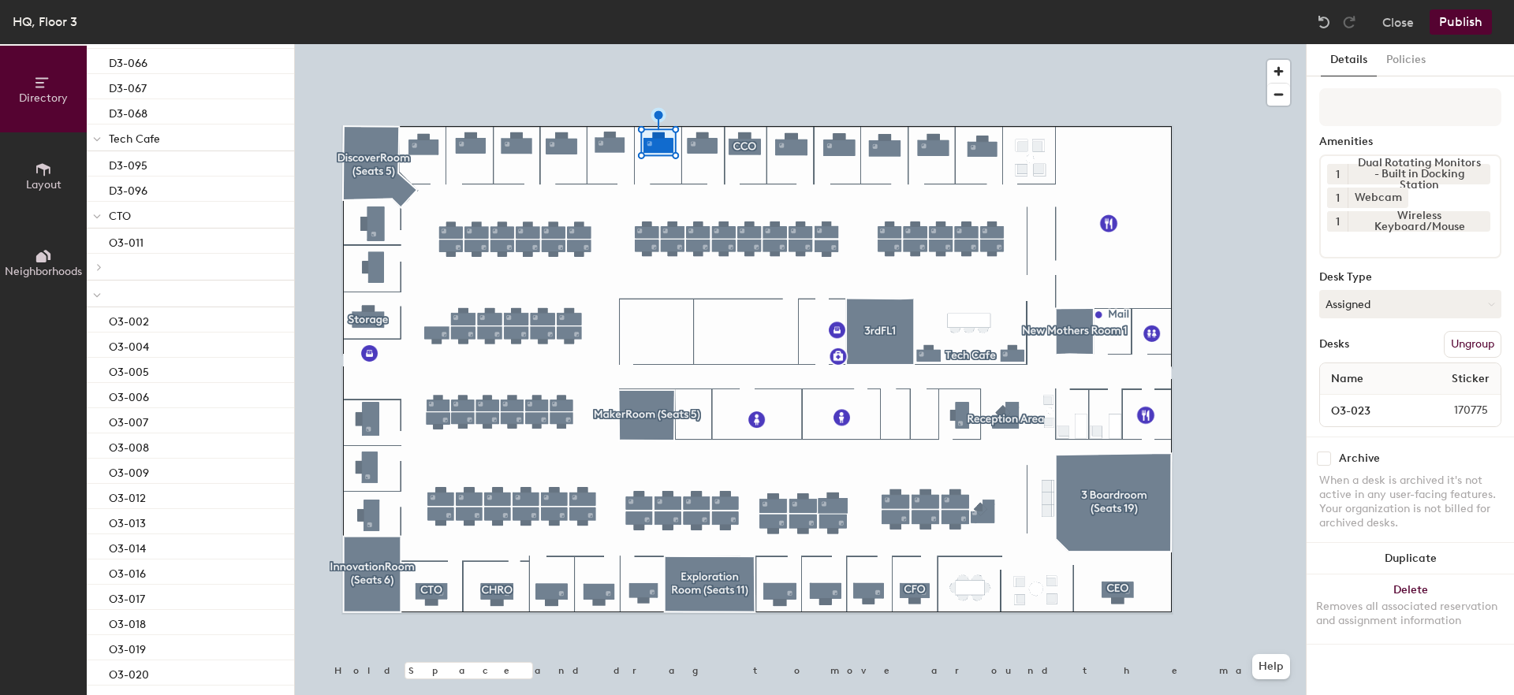
scroll to position [3115, 0]
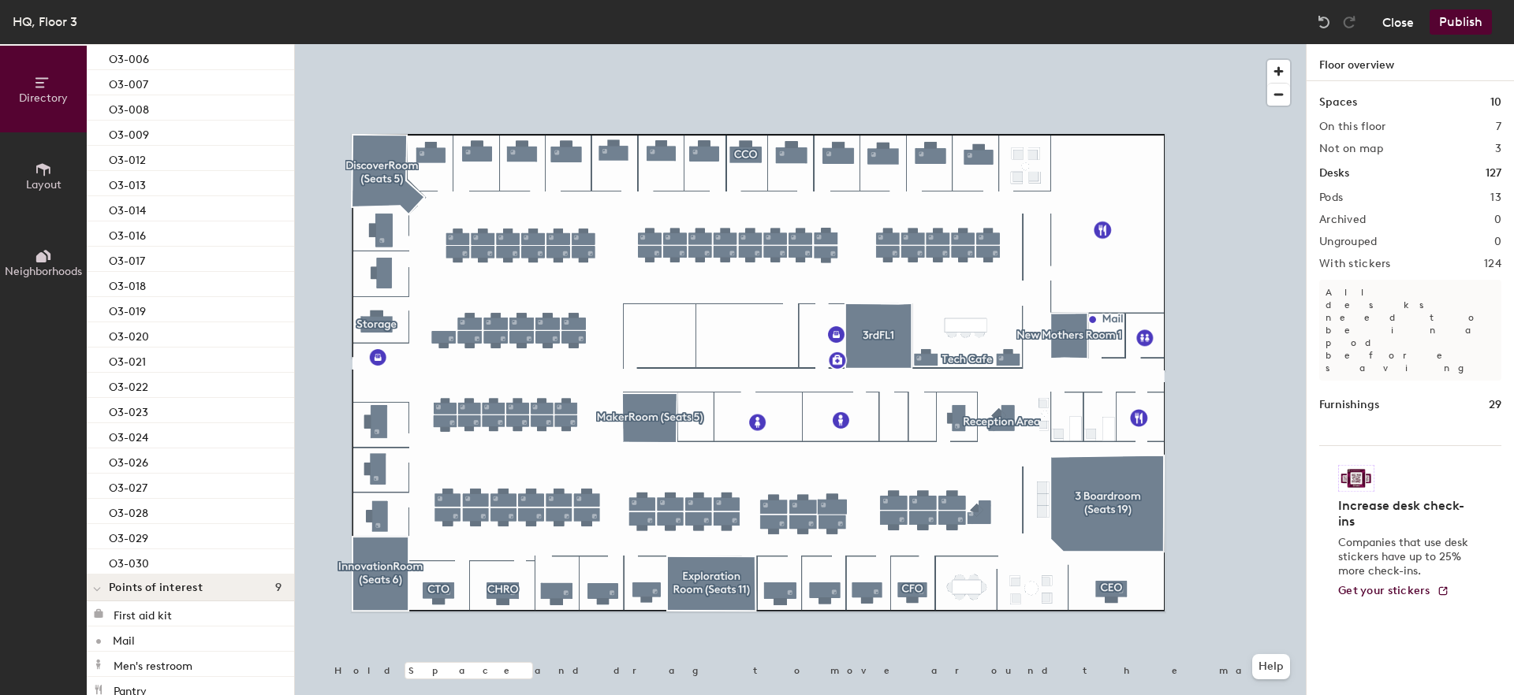
click at [1405, 22] on button "Close" at bounding box center [1398, 21] width 32 height 25
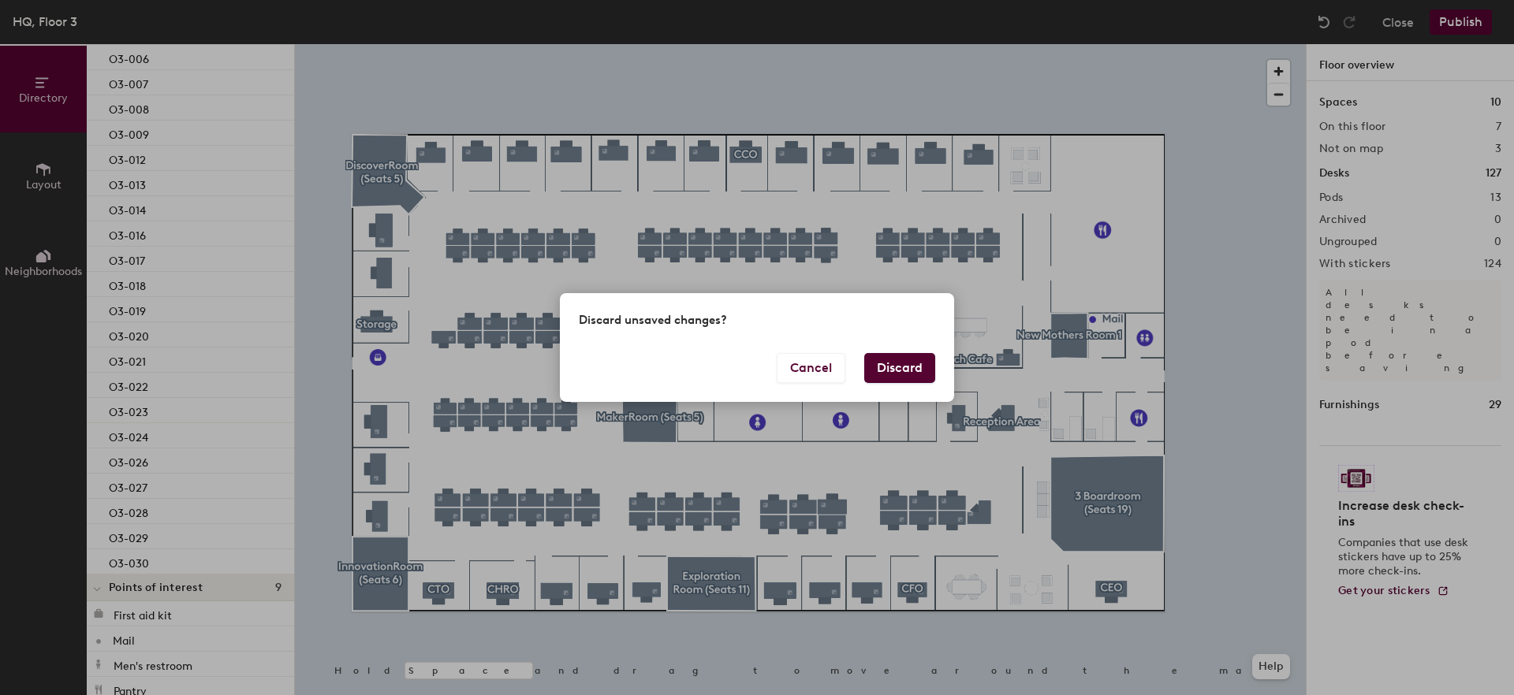
click at [911, 367] on button "Discard" at bounding box center [899, 368] width 71 height 30
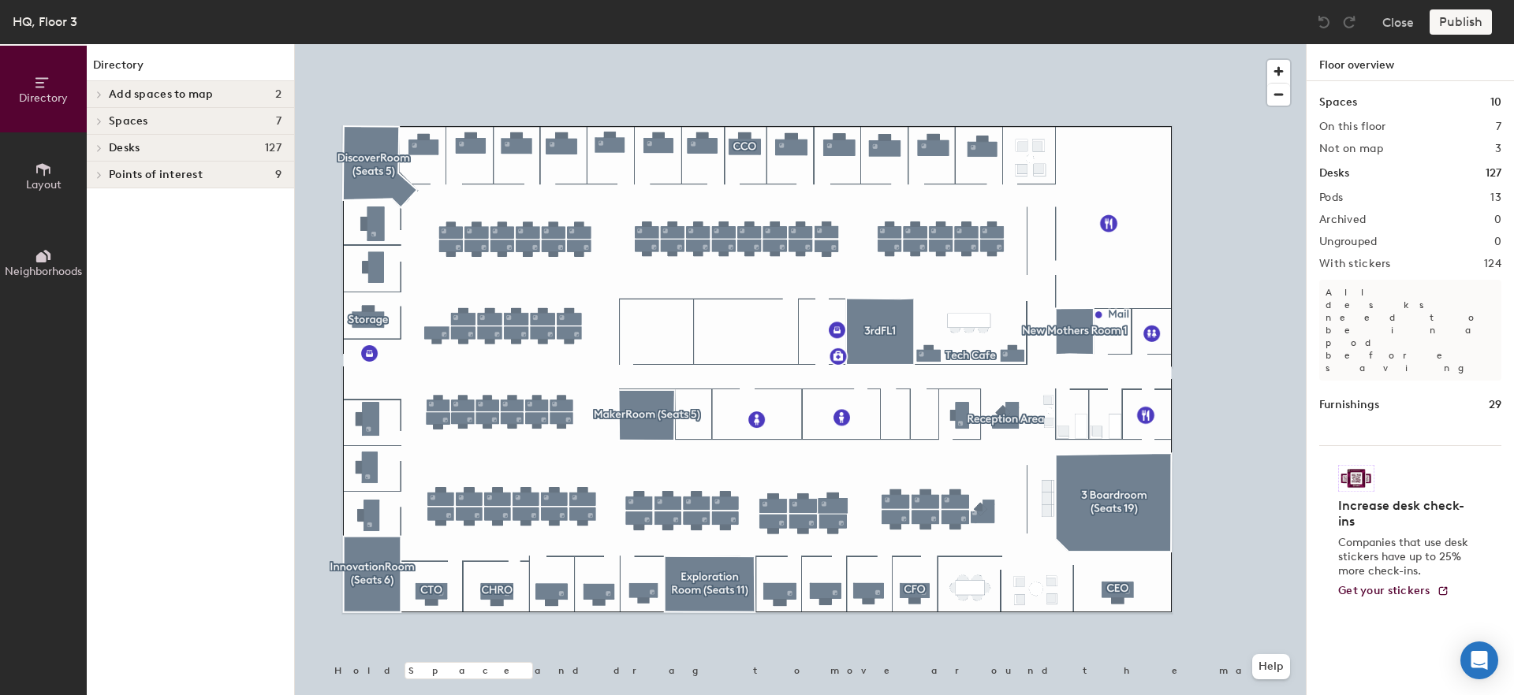
click at [144, 152] on h4 "Desks 127" at bounding box center [195, 148] width 173 height 13
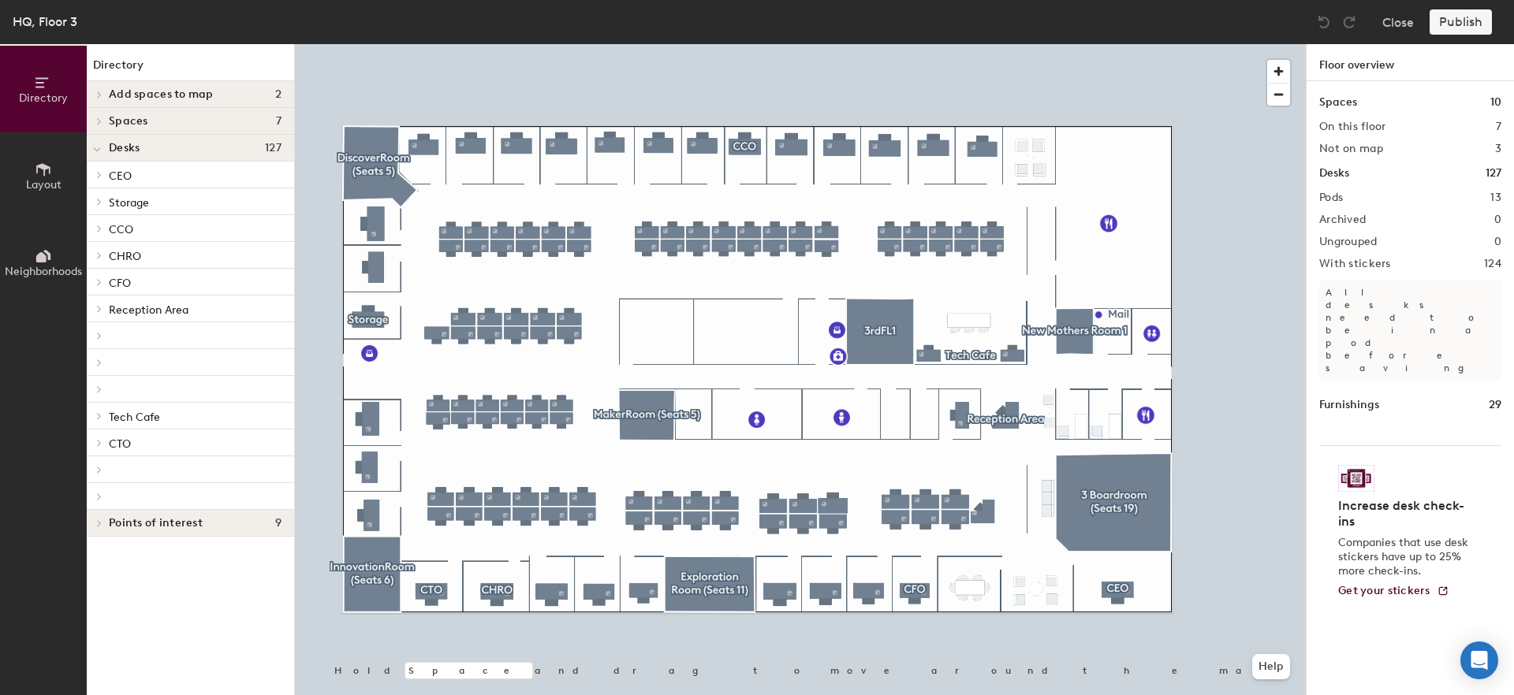
click at [132, 446] on p "CTO" at bounding box center [195, 443] width 173 height 21
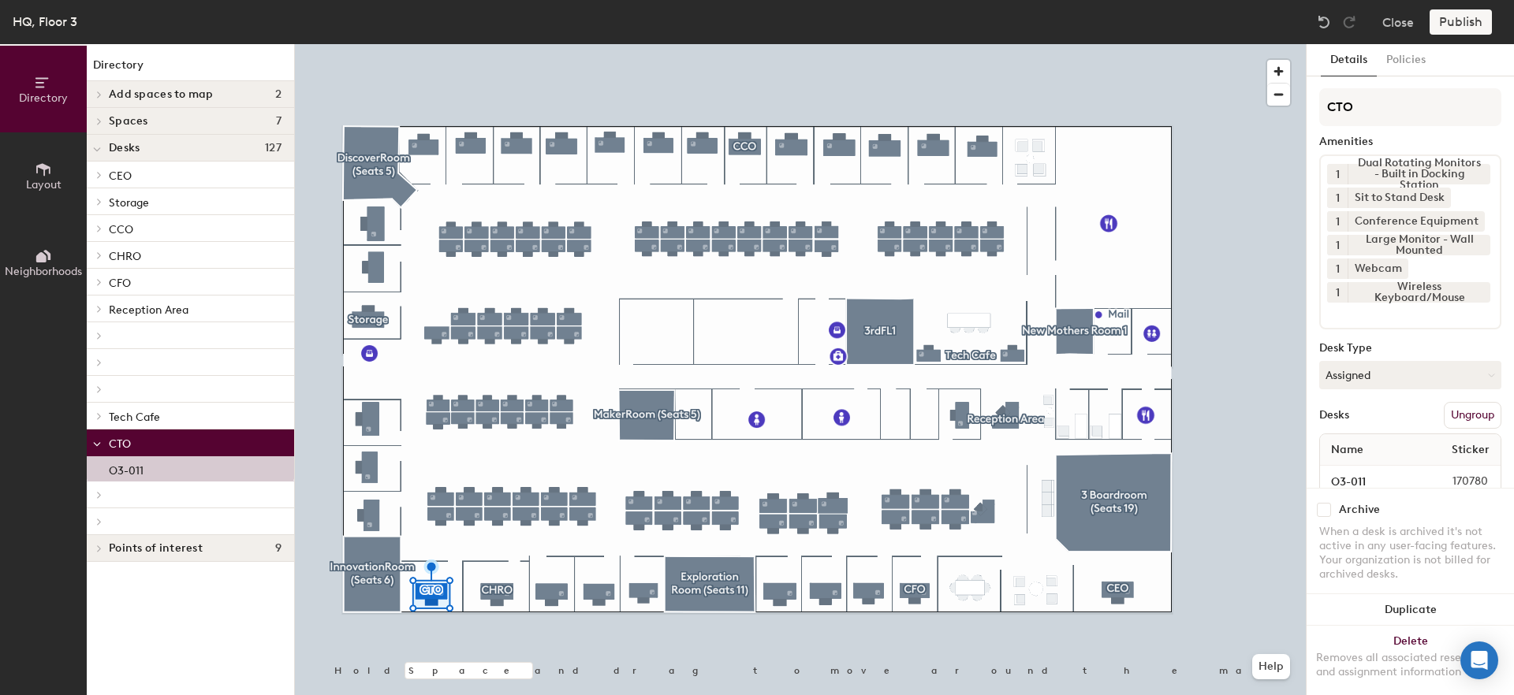
click at [140, 389] on p at bounding box center [195, 389] width 173 height 3
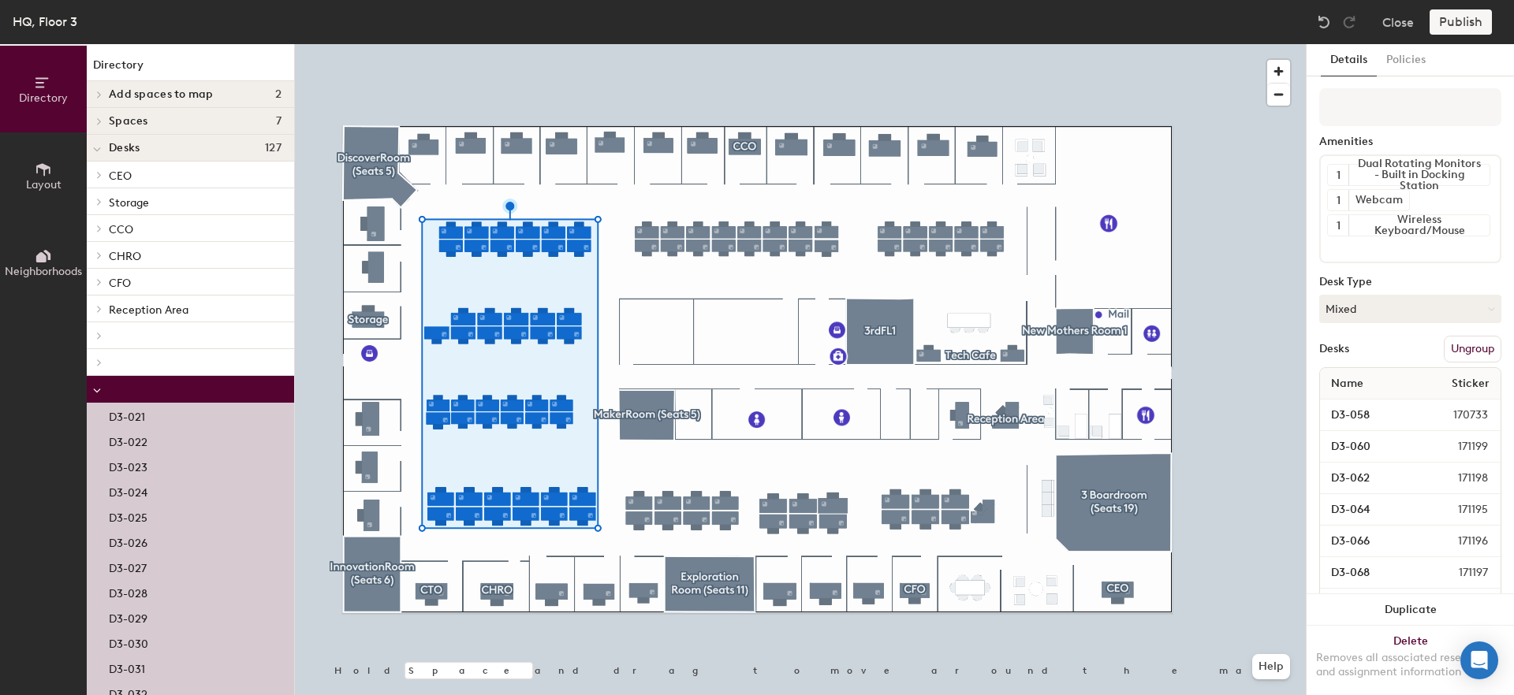
click at [146, 353] on div at bounding box center [190, 362] width 207 height 27
click at [147, 330] on div at bounding box center [190, 336] width 207 height 27
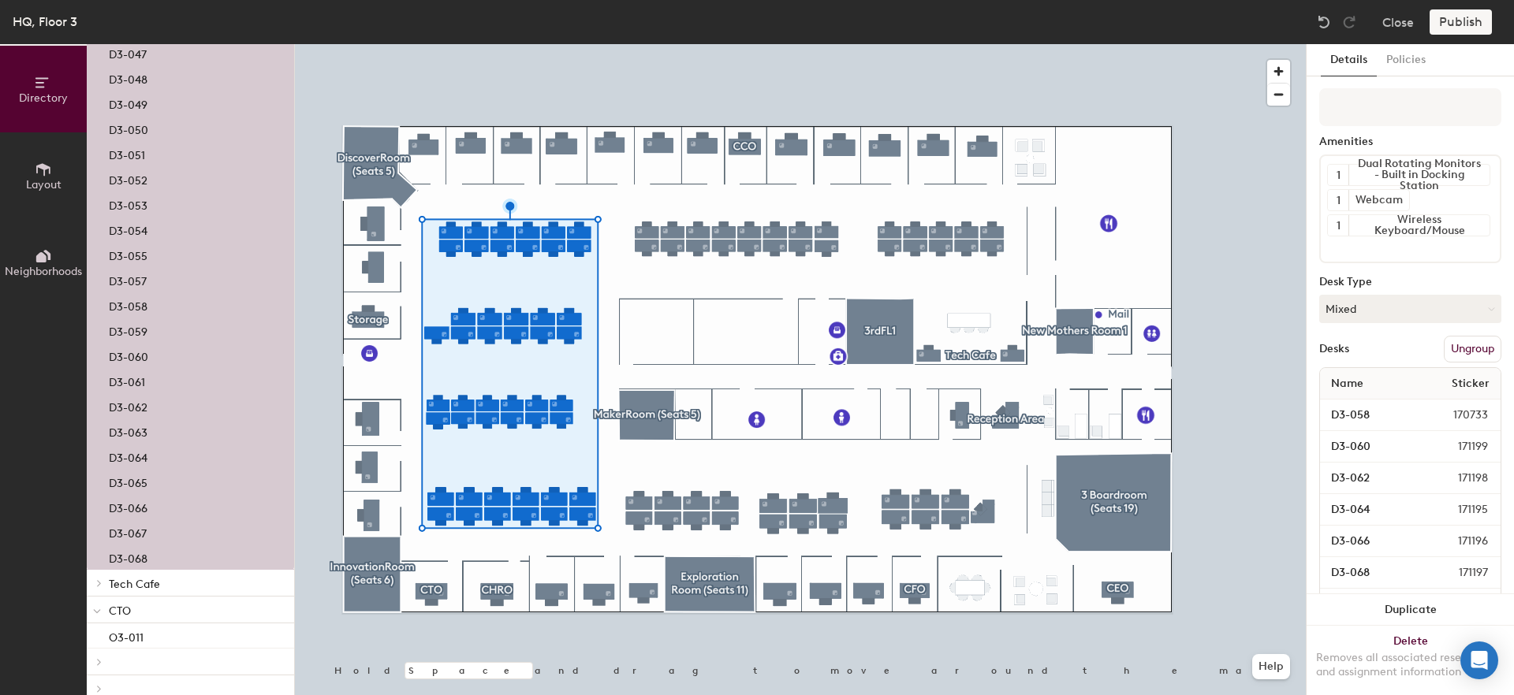
scroll to position [1065, 0]
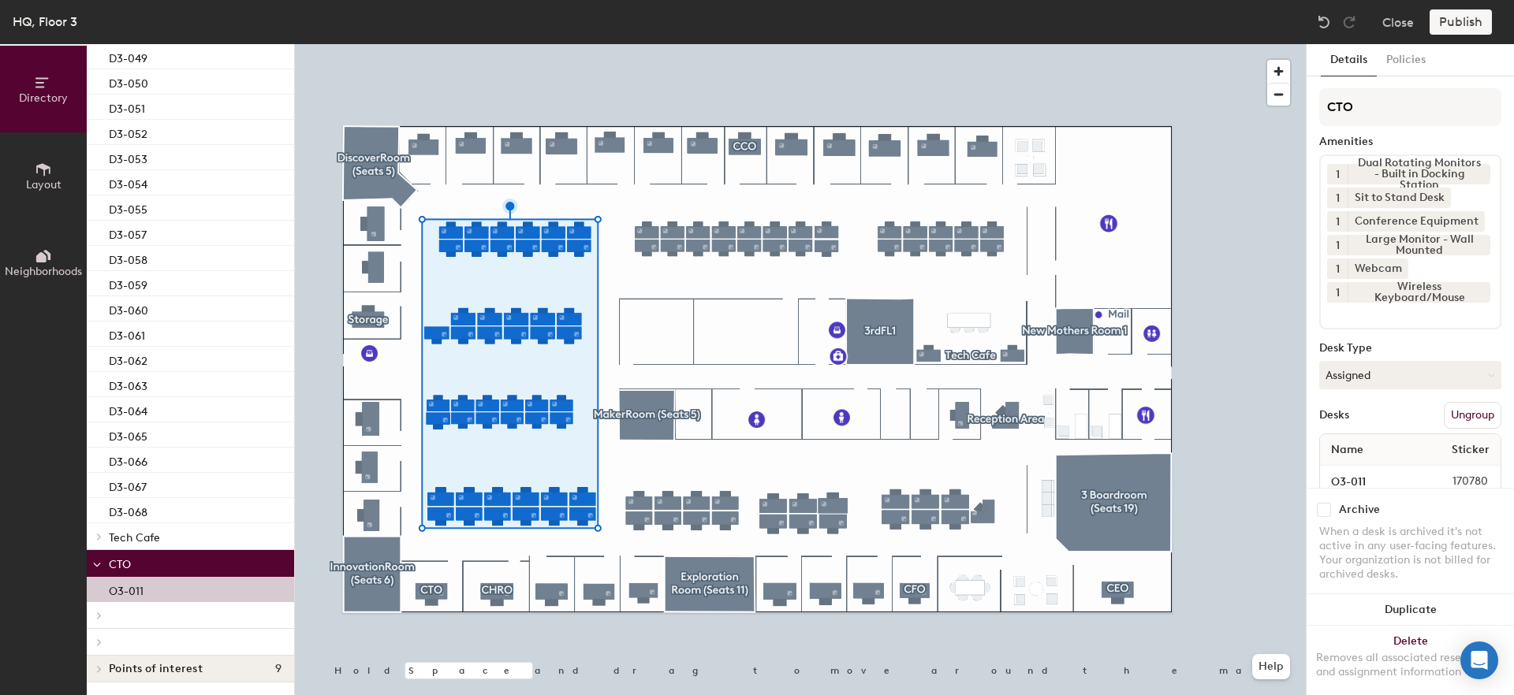
click at [114, 583] on p "O3-011" at bounding box center [126, 589] width 35 height 18
click at [114, 622] on div at bounding box center [190, 615] width 207 height 27
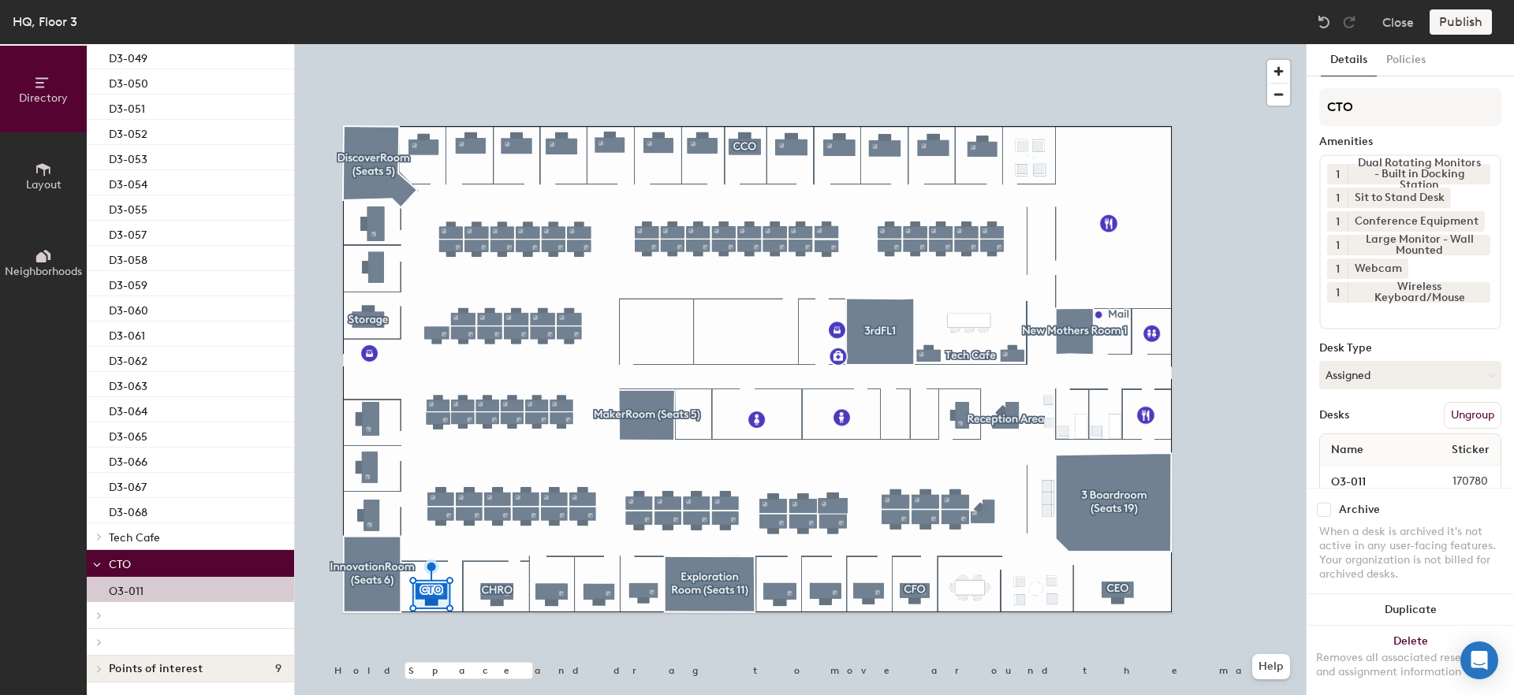
click at [100, 618] on icon at bounding box center [99, 616] width 6 height 8
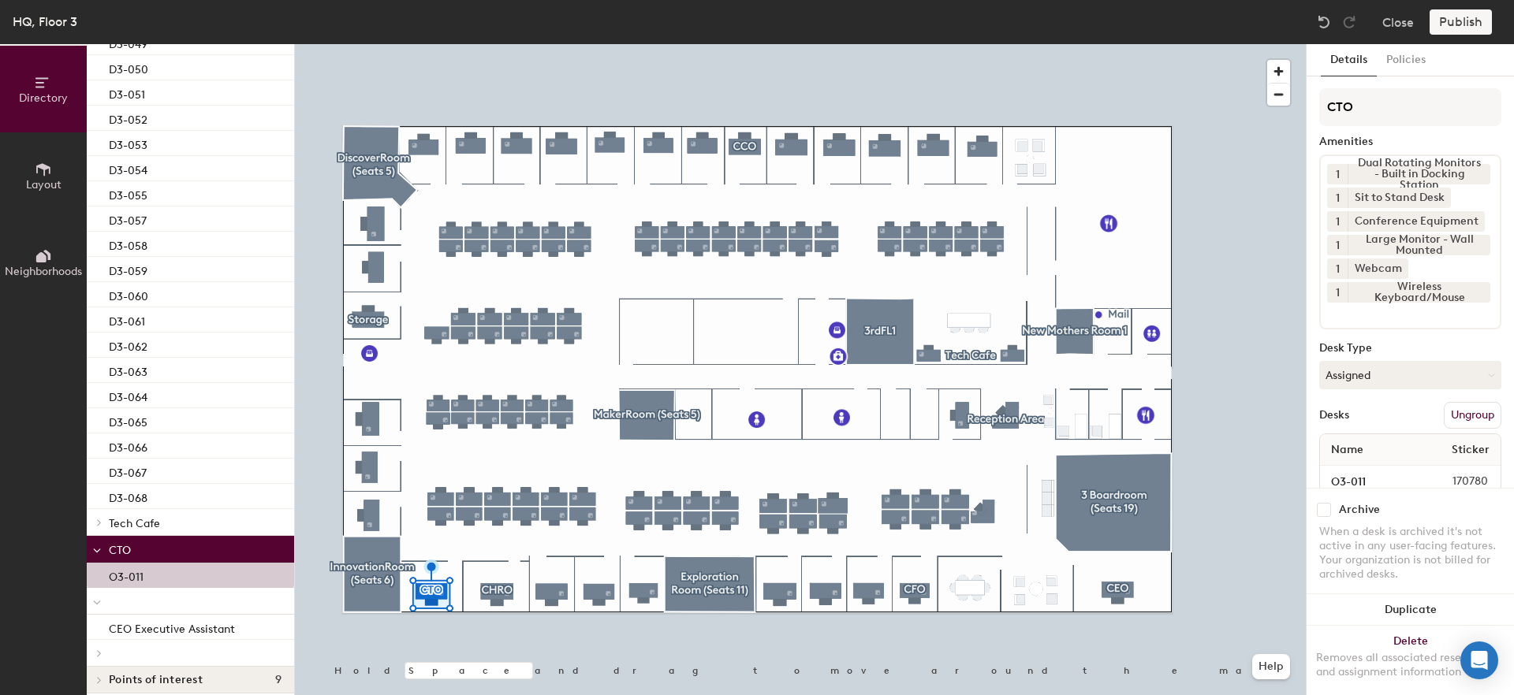
scroll to position [1091, 0]
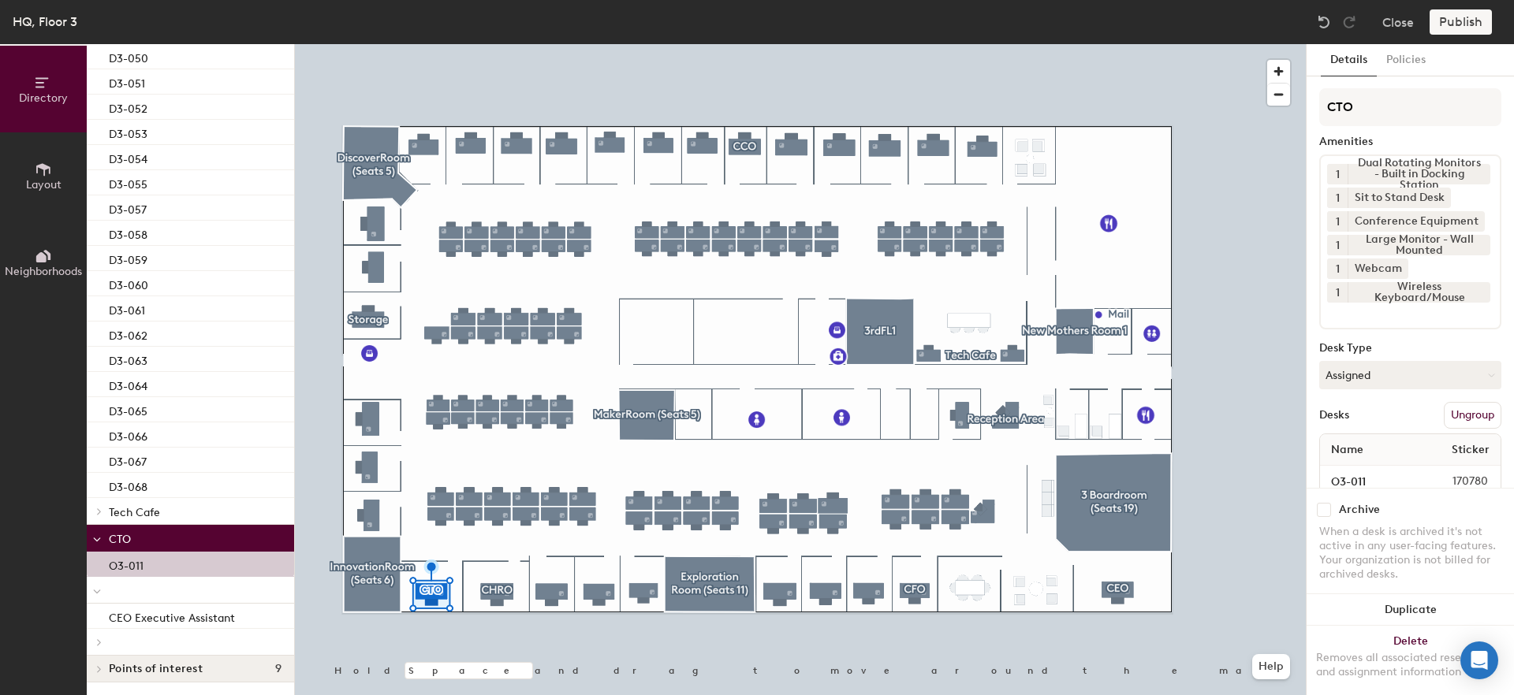
click at [96, 645] on icon at bounding box center [99, 643] width 6 height 8
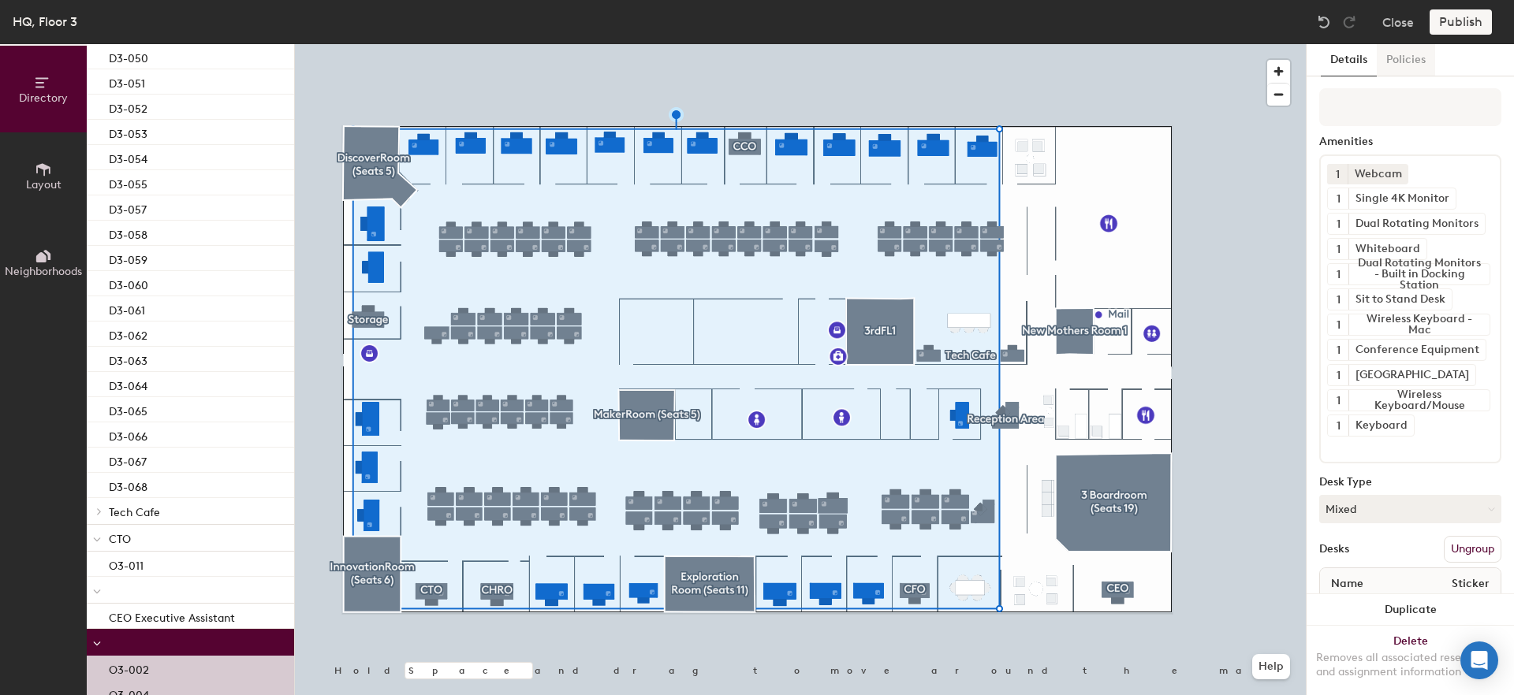
click at [1417, 64] on button "Policies" at bounding box center [1406, 60] width 58 height 32
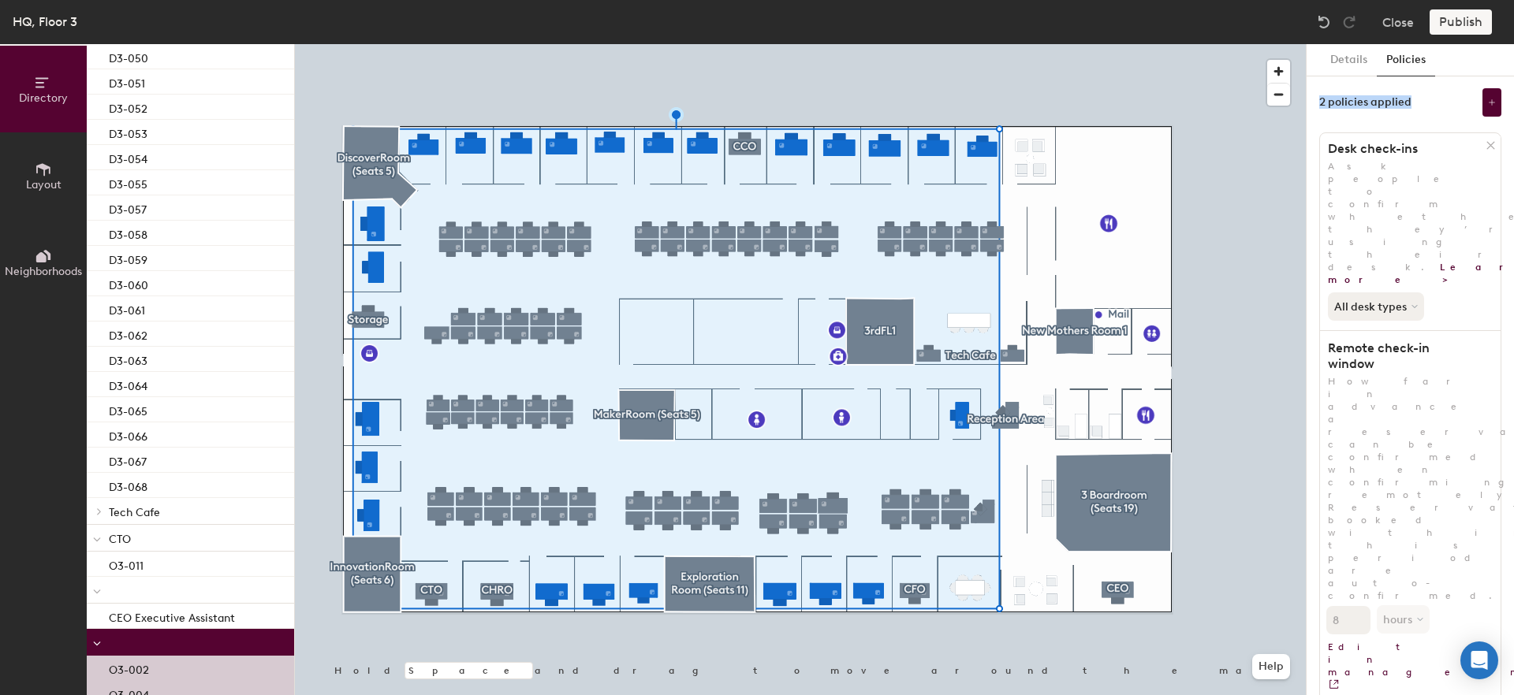
drag, startPoint x: 1318, startPoint y: 105, endPoint x: 1411, endPoint y: 106, distance: 93.0
click at [1411, 106] on div "Details Policies 2 policies applied Desk check-ins Ask people to confirm whethe…" at bounding box center [1410, 369] width 207 height 651
click at [1431, 110] on div "2 policies applied" at bounding box center [1410, 102] width 182 height 28
click at [1398, 28] on button "Close" at bounding box center [1398, 21] width 32 height 25
